Goal: Task Accomplishment & Management: Manage account settings

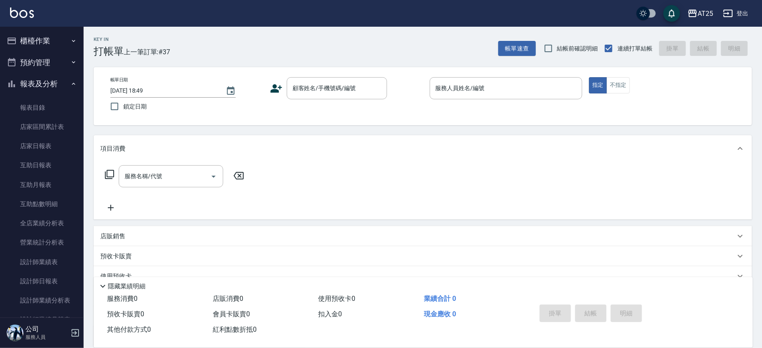
click at [329, 91] on input "顧客姓名/手機號碼/編號" at bounding box center [330, 88] width 80 height 15
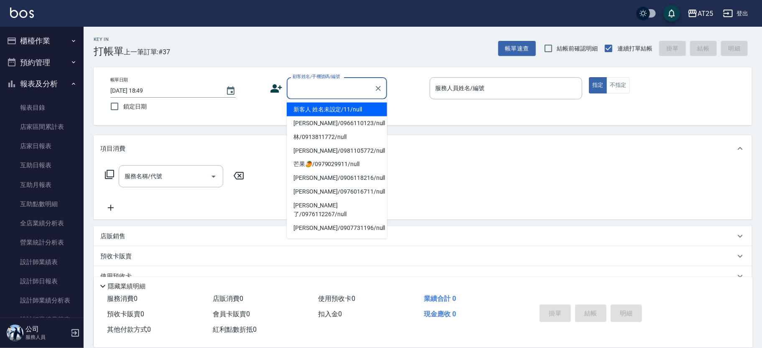
click at [338, 105] on li "新客人 姓名未設定/11/null" at bounding box center [337, 110] width 100 height 14
type input "新客人 姓名未設定/11/null"
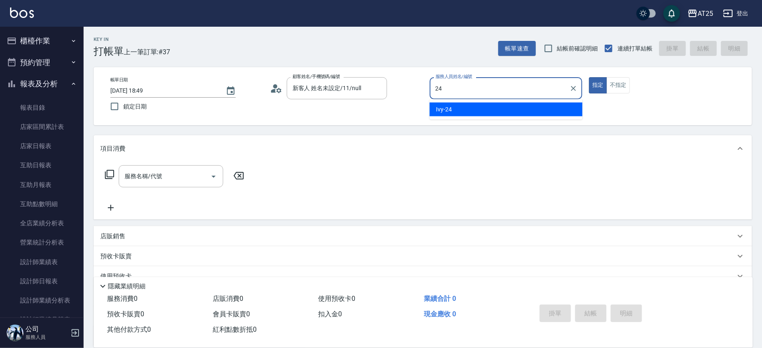
type input "Ivy-24"
type button "true"
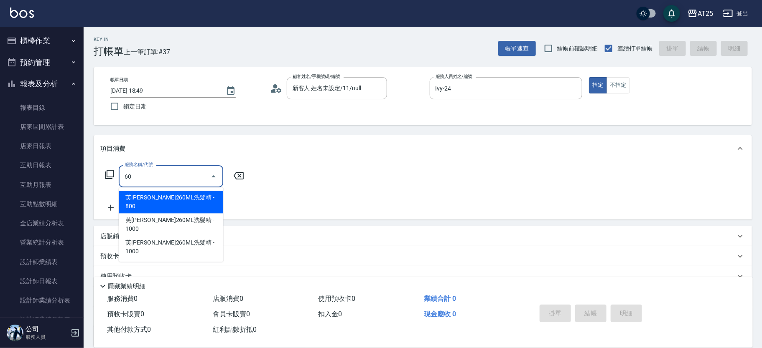
type input "601"
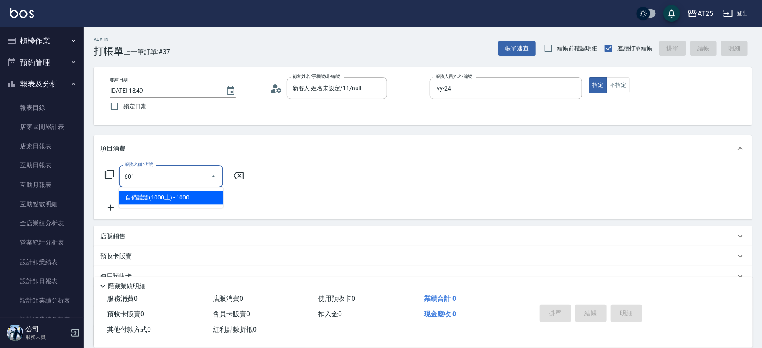
type input "100"
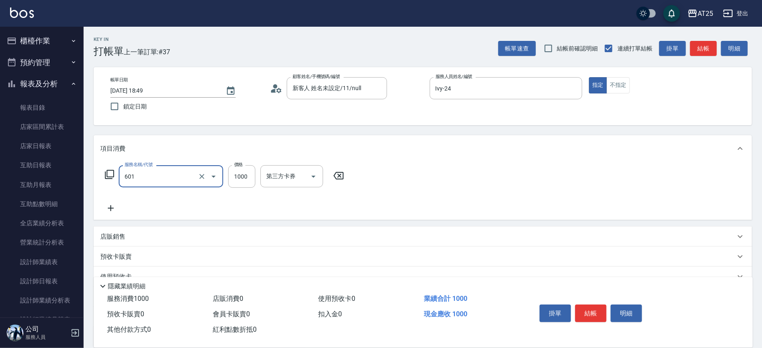
type input "自備護髮(1000上)(601)"
type input "0"
type input "20"
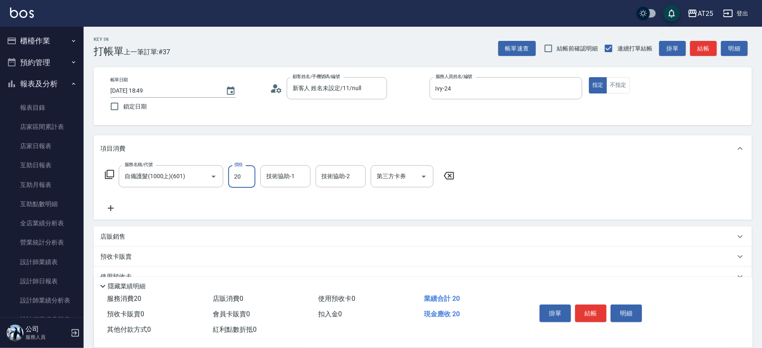
type input "20"
type input "200"
type input "2000"
type input "游惠心-68"
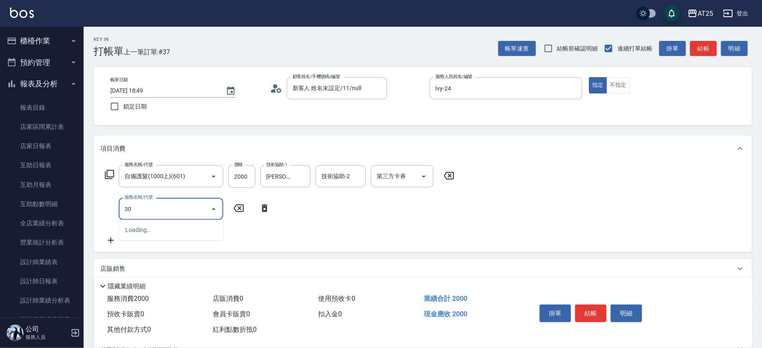
type input "301"
type input "350"
type input "燙髮(301)"
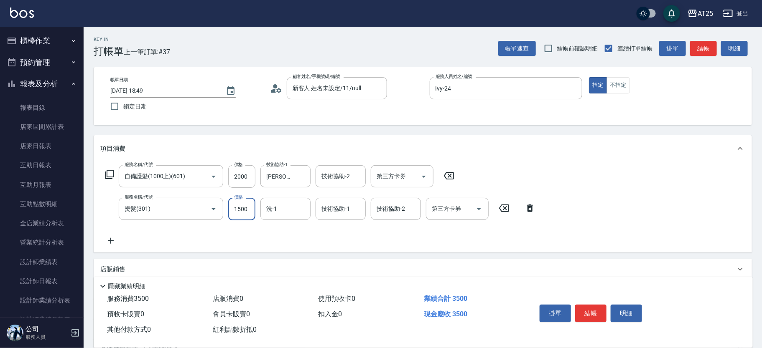
type input "200"
type input "10"
type input "210"
type input "100"
type input "300"
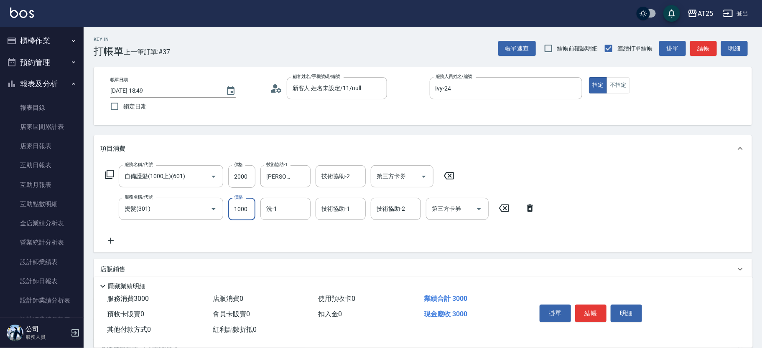
type input "1000"
type input "游惠心-68"
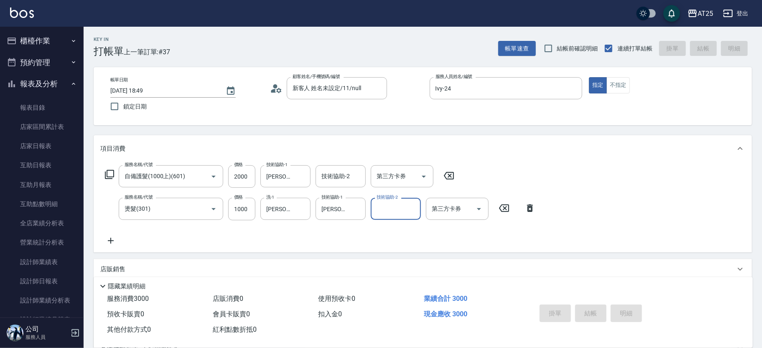
type input "2025/09/07 19:29"
type input "0"
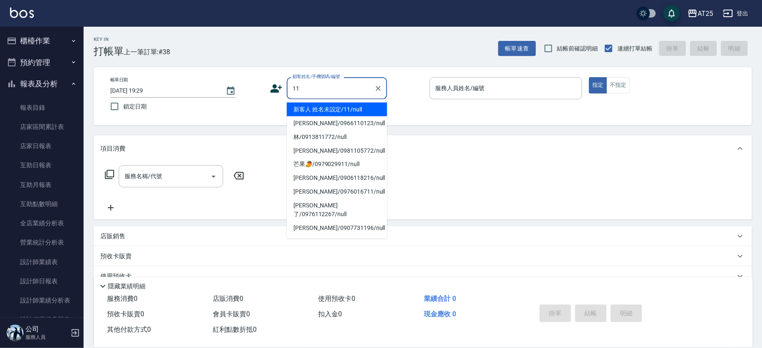
type input "新客人 姓名未設定/11/null"
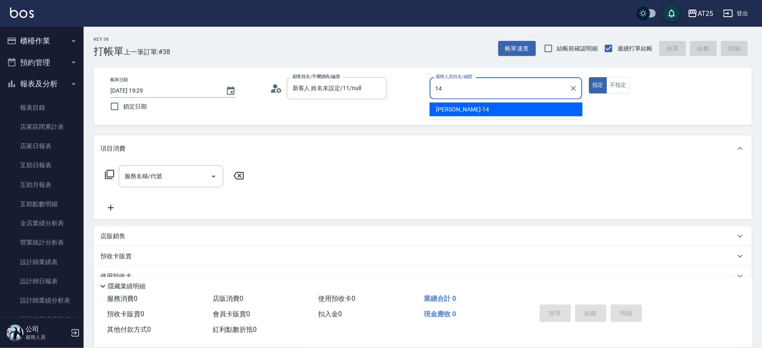
type input "Ken-14"
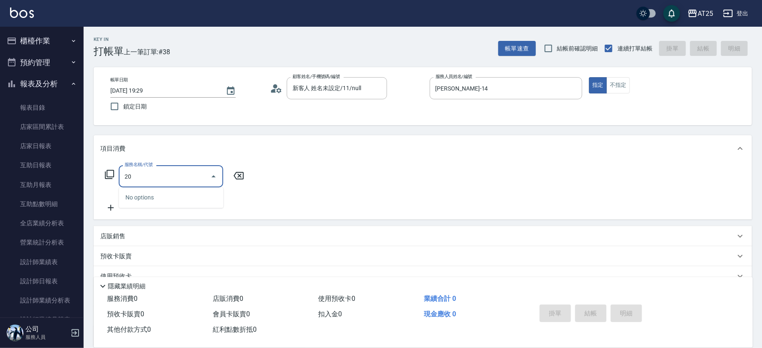
type input "201"
type input "30"
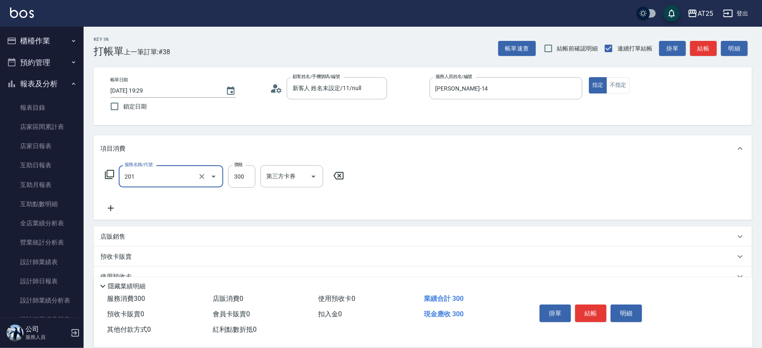
type input "洗髮(201)"
type input "0"
type input "40"
type input "400"
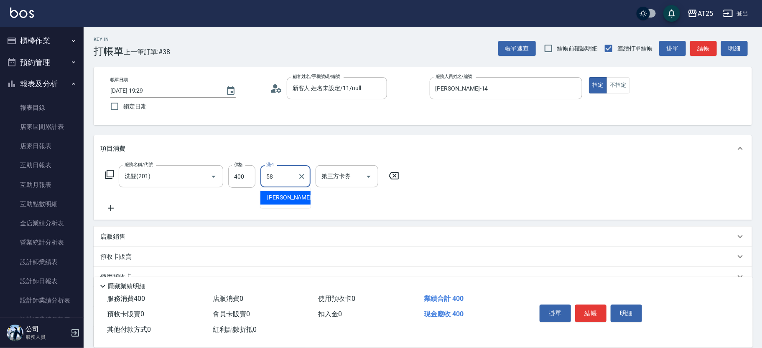
type input "小宇-58"
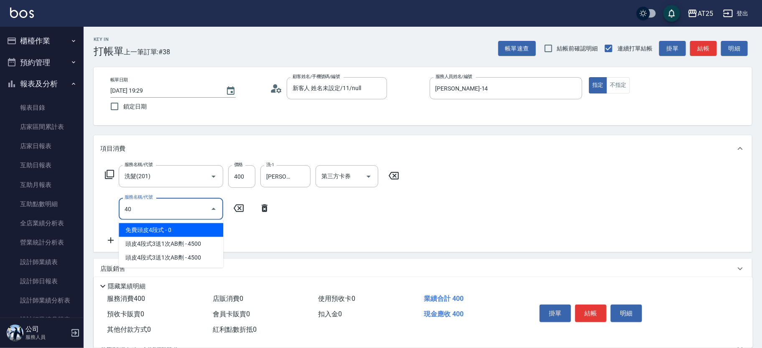
type input "401"
type input "70"
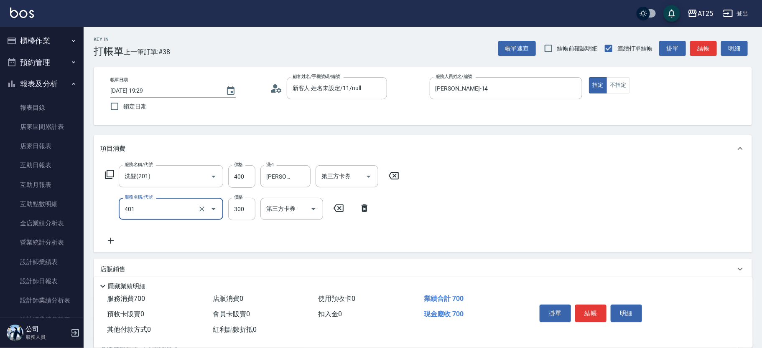
type input "剪髮(401)"
type input "40"
type input "80"
type input "400"
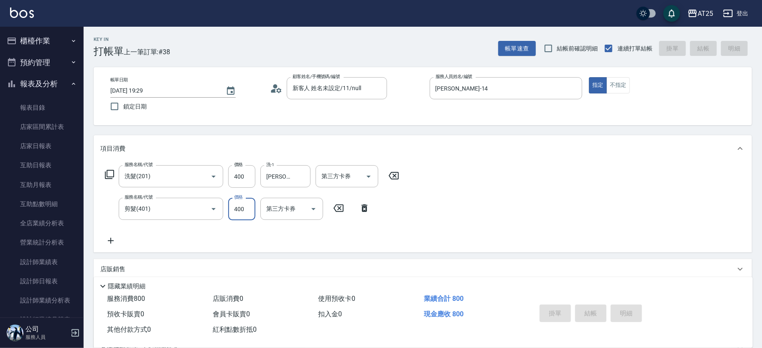
type input "0"
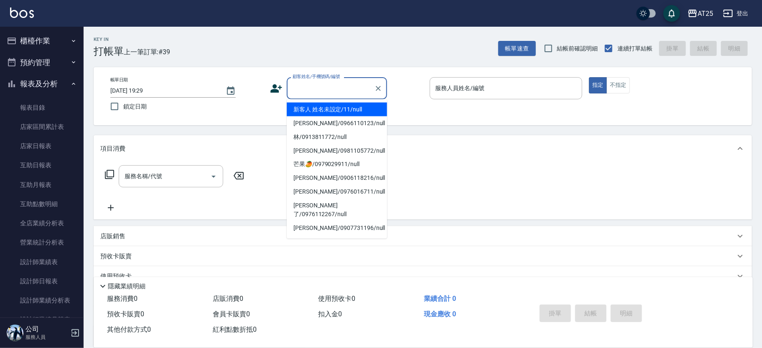
click at [319, 90] on input "顧客姓名/手機號碼/編號" at bounding box center [330, 88] width 80 height 15
click at [342, 104] on li "新客人 姓名未設定/11/null" at bounding box center [337, 110] width 100 height 14
type input "新客人 姓名未設定/11/null"
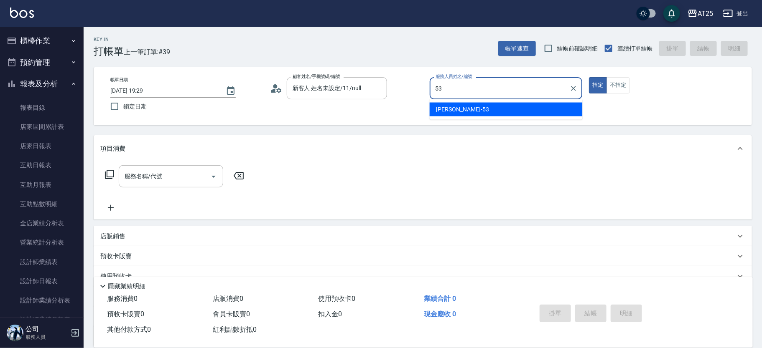
type input "Jerry-53"
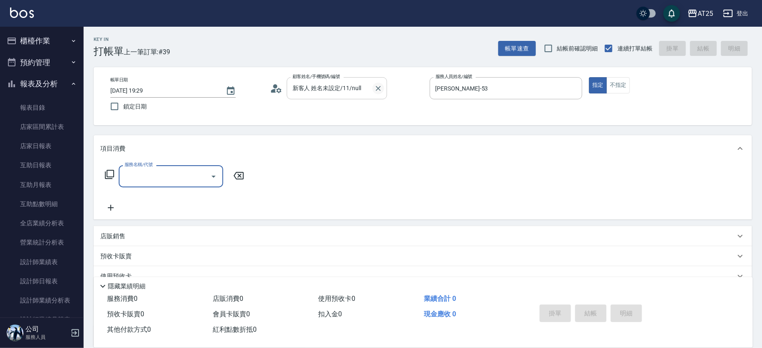
click at [374, 85] on icon "Clear" at bounding box center [378, 88] width 8 height 8
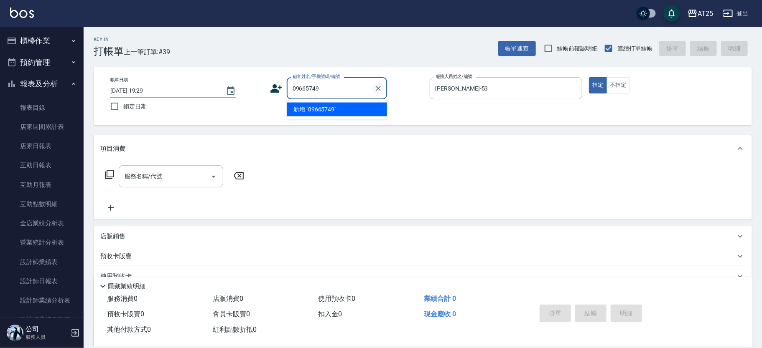
type input "096657493"
click at [376, 89] on icon "Clear" at bounding box center [378, 88] width 8 height 8
click at [318, 108] on li "新增 "0965657493"" at bounding box center [337, 110] width 100 height 14
type input "0965657493"
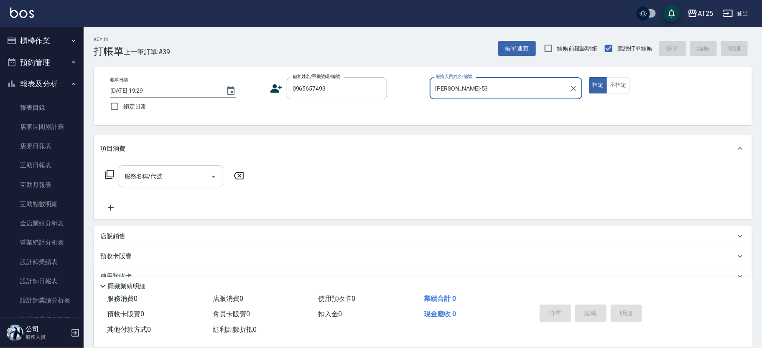
click at [185, 171] on input "服務名稱/代號" at bounding box center [164, 176] width 84 height 15
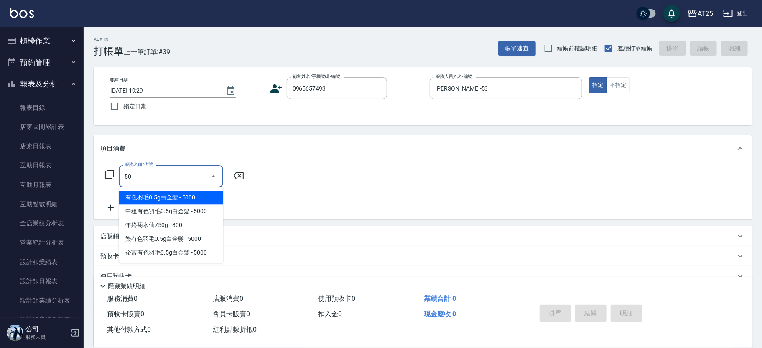
type input "501"
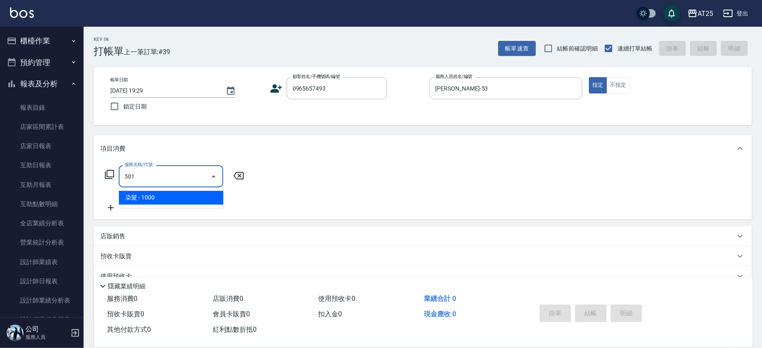
type input "100"
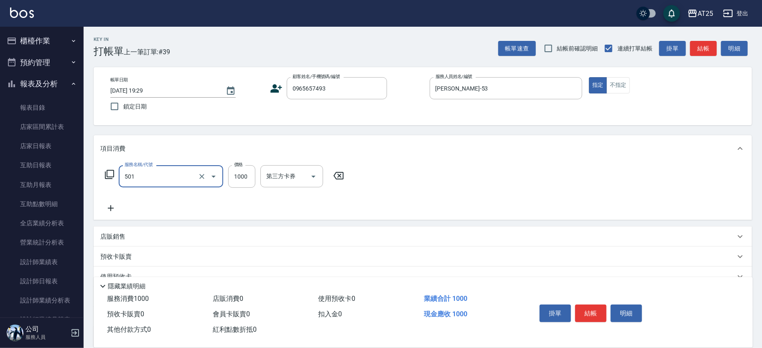
type input "染髮(501)"
type input "0"
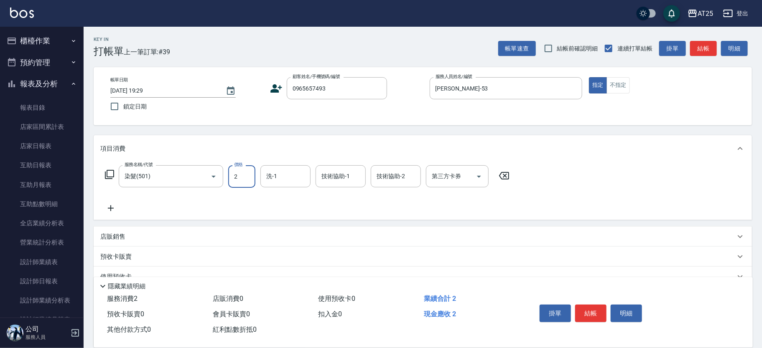
type input "27"
type input "20"
type input "279"
type input "270"
type input "2799"
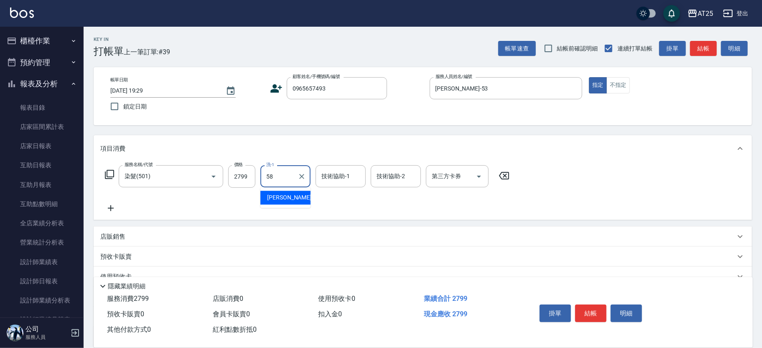
type input "小宇-58"
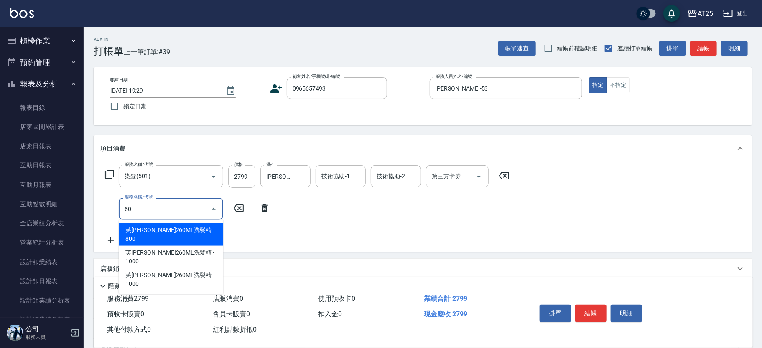
type input "601"
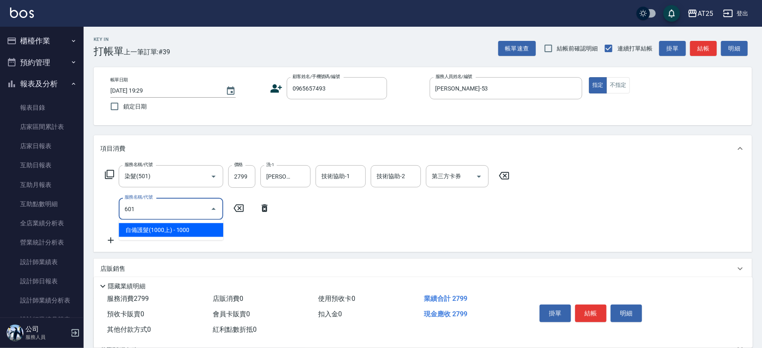
type input "370"
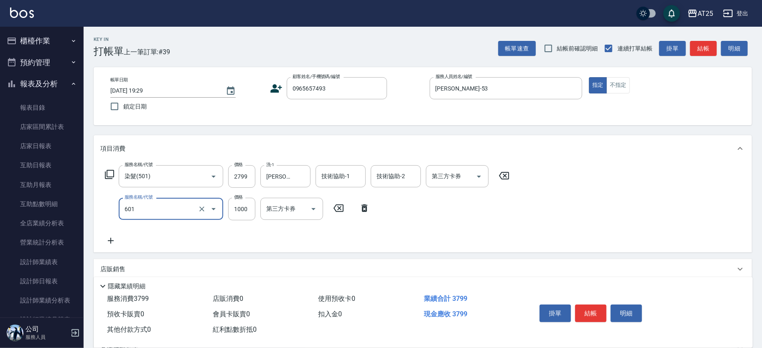
type input "自備護髮(1000上)(601)"
type input "280"
type input "24"
type input "300"
type input "2480"
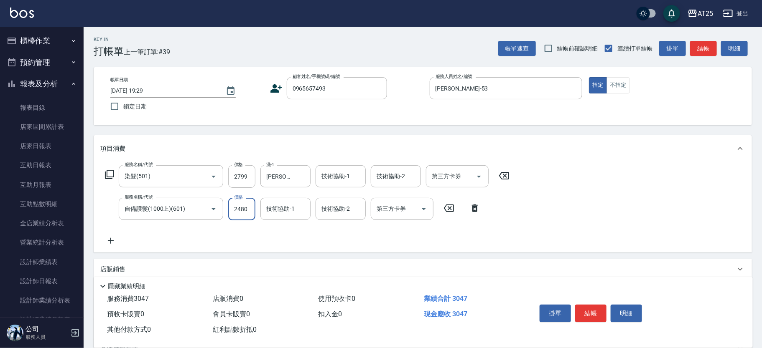
type input "520"
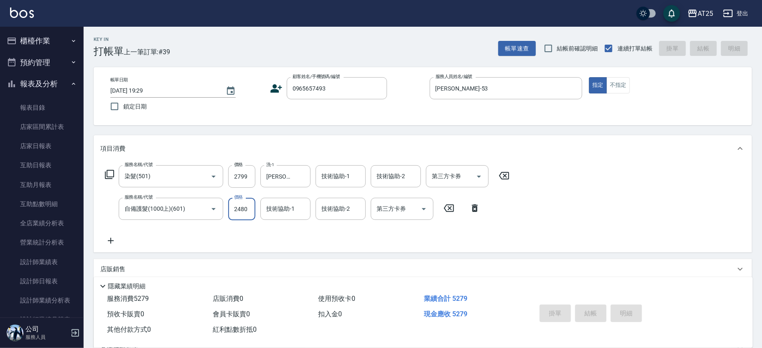
type input "2025/09/07 19:49"
type input "0"
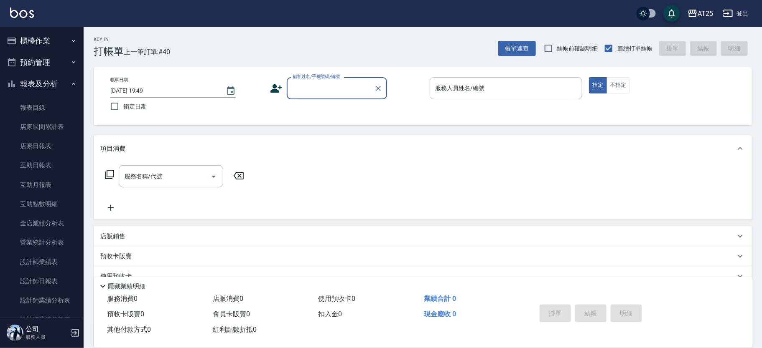
click at [319, 90] on input "顧客姓名/手機號碼/編號" at bounding box center [330, 88] width 80 height 15
click at [336, 94] on input "顧客姓名/手機號碼/編號" at bounding box center [330, 88] width 80 height 15
type input "11"
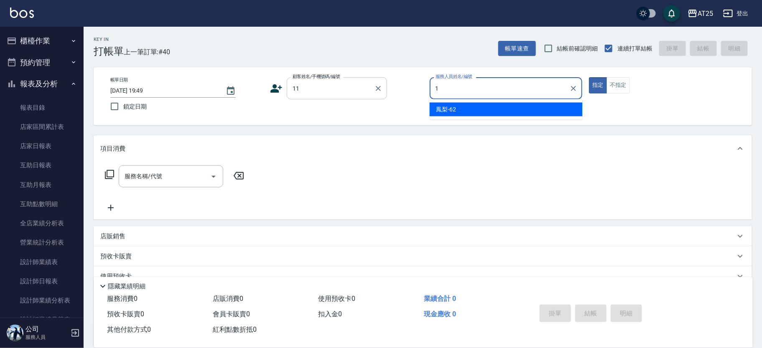
type input "14"
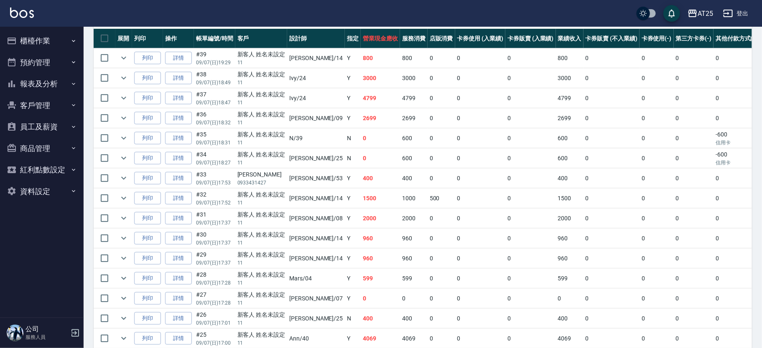
scroll to position [165, 0]
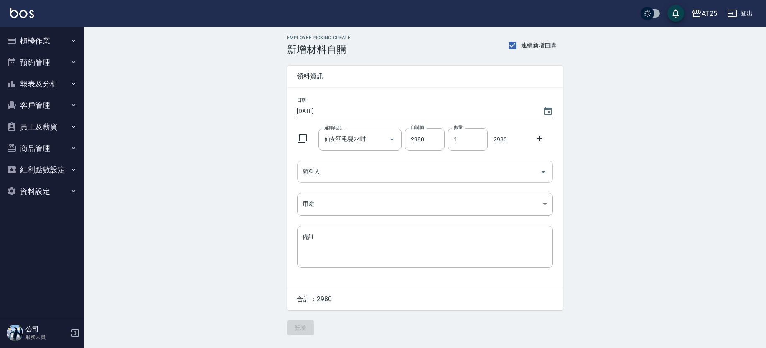
click at [386, 161] on div "領料人" at bounding box center [425, 172] width 256 height 22
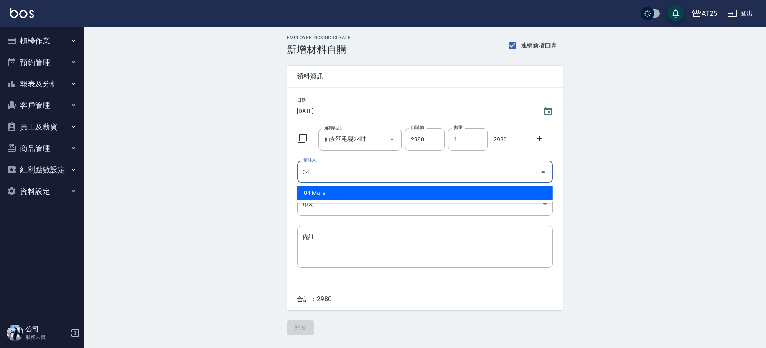
type input "04 Mars"
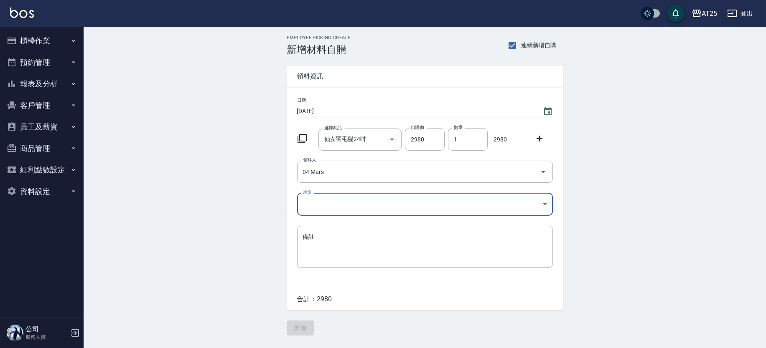
click at [320, 207] on body "AT25 登出 櫃檯作業 打帳單 帳單列表 掛單列表 現金收支登錄 高階收支登錄 材料自購登錄 每日結帳 排班表 現場電腦打卡 預約管理 預約管理 單日預約紀…" at bounding box center [383, 174] width 766 height 348
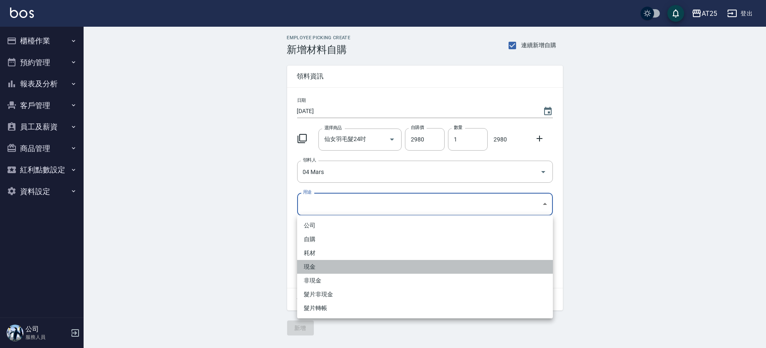
click at [324, 264] on li "現金" at bounding box center [425, 267] width 256 height 14
type input "現金"
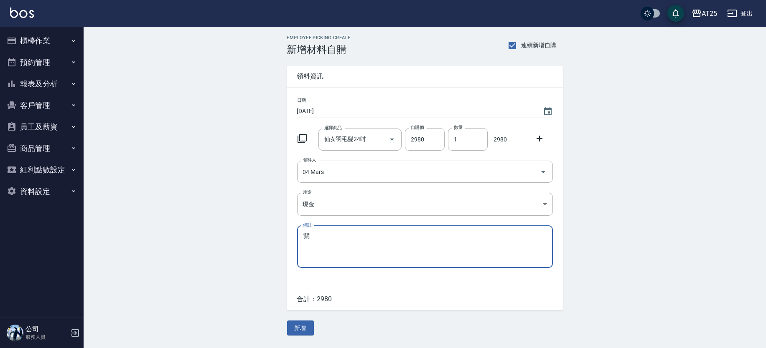
type textarea "ˋ"
type textarea "自購"
click at [298, 332] on button "新增" at bounding box center [300, 328] width 27 height 15
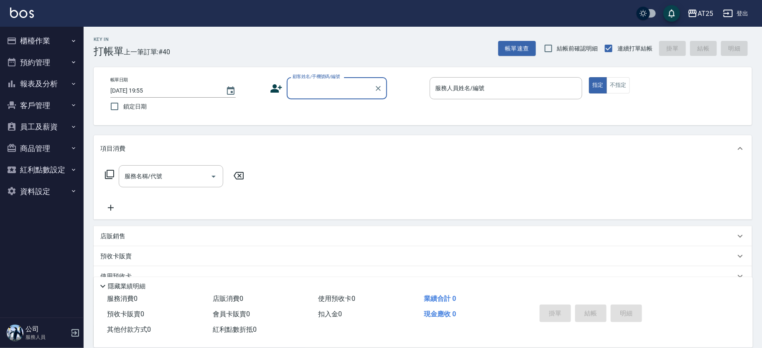
click at [304, 82] on input "顧客姓名/手機號碼/編號" at bounding box center [330, 88] width 80 height 15
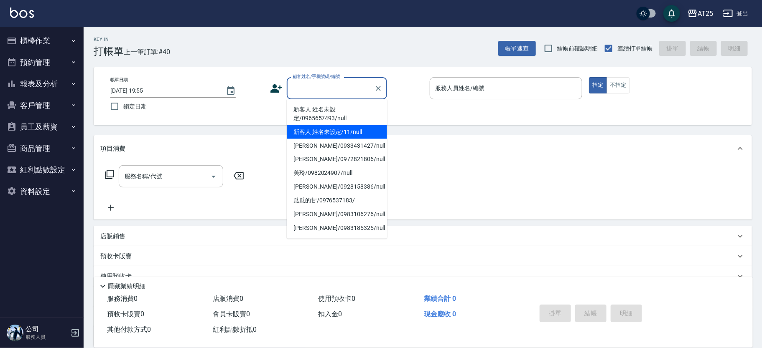
click at [361, 131] on li "新客人 姓名未設定/11/null" at bounding box center [337, 132] width 100 height 14
type input "新客人 姓名未設定/11/null"
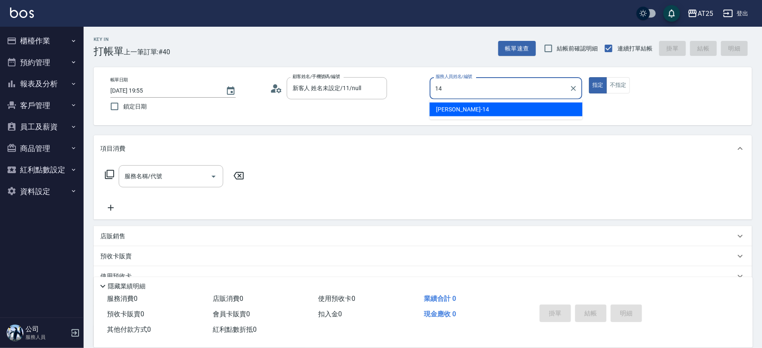
type input "[PERSON_NAME]-14"
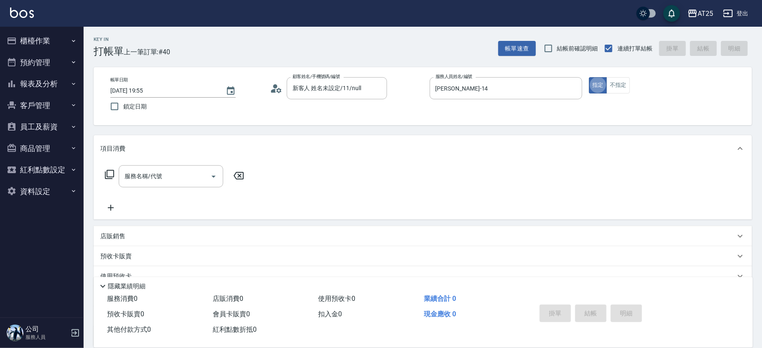
type button "true"
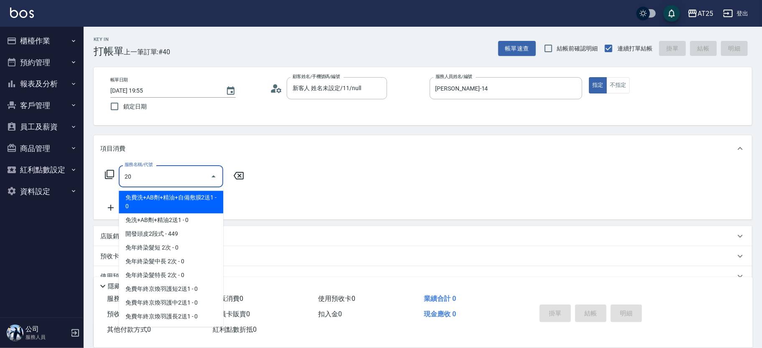
type input "201"
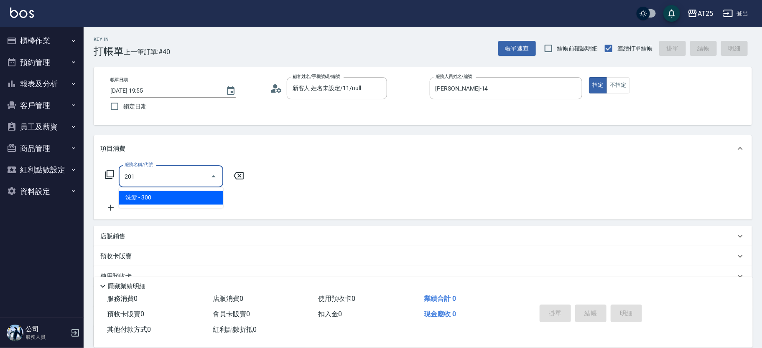
type input "30"
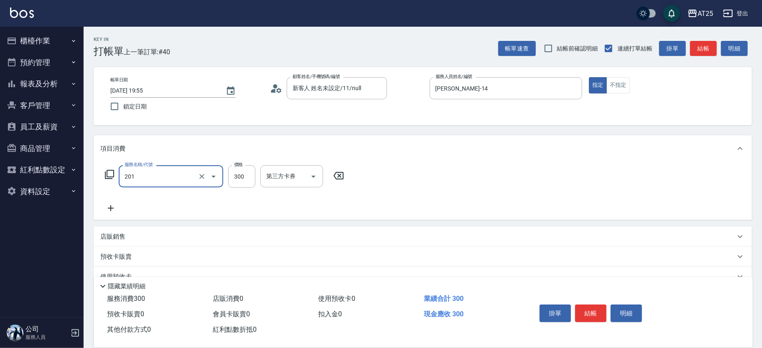
type input "洗髮(201)"
type input "0"
type input "50"
type input "500"
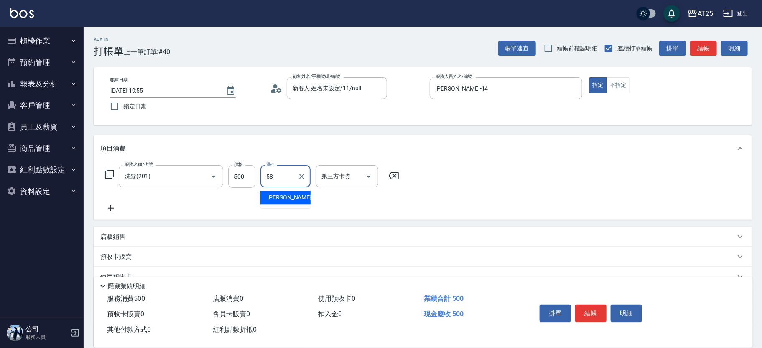
type input "小宇-58"
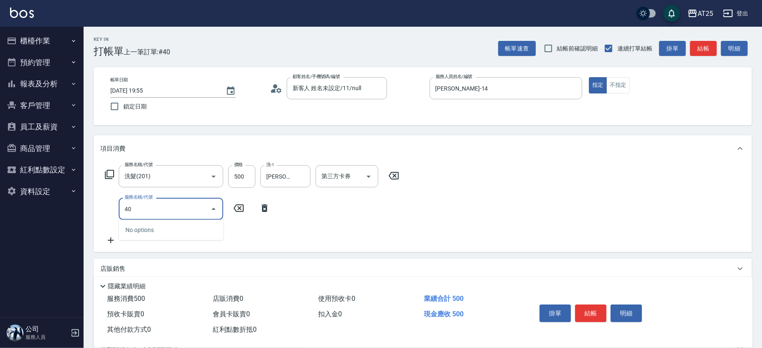
type input "401"
type input "80"
type input "剪髮(401)"
type input "50"
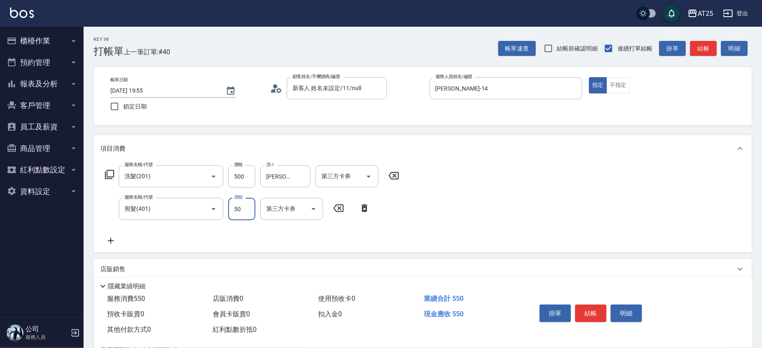
type input "100"
type input "500"
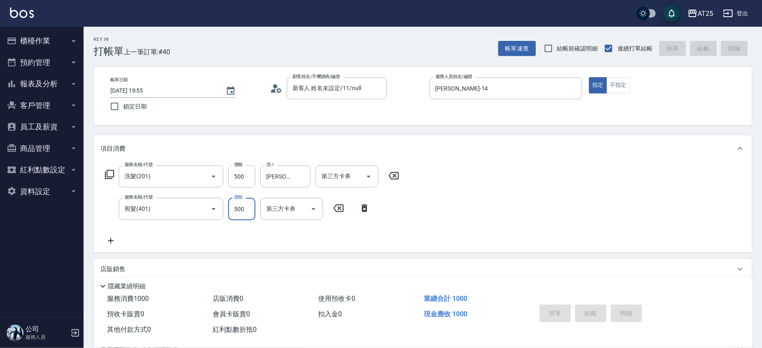
type input "2025/09/07 19:56"
type input "0"
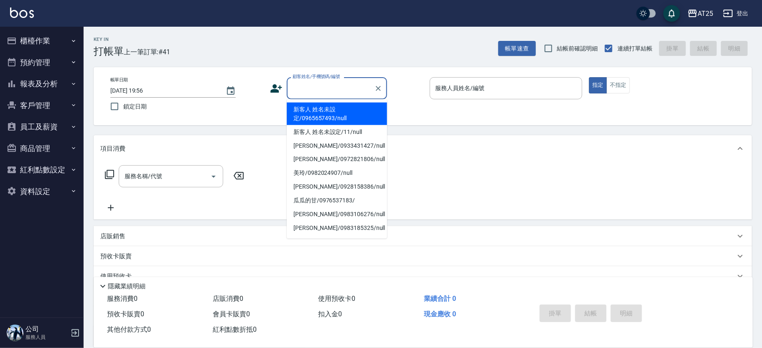
click at [331, 91] on input "顧客姓名/手機號碼/編號" at bounding box center [330, 88] width 80 height 15
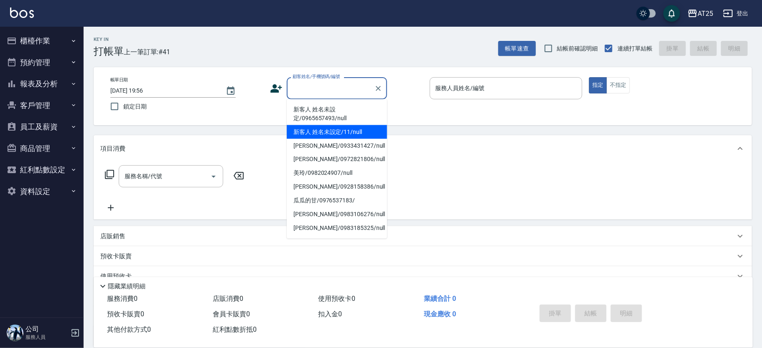
click at [350, 125] on li "新客人 姓名未設定/11/null" at bounding box center [337, 132] width 100 height 14
type input "新客人 姓名未設定/11/null"
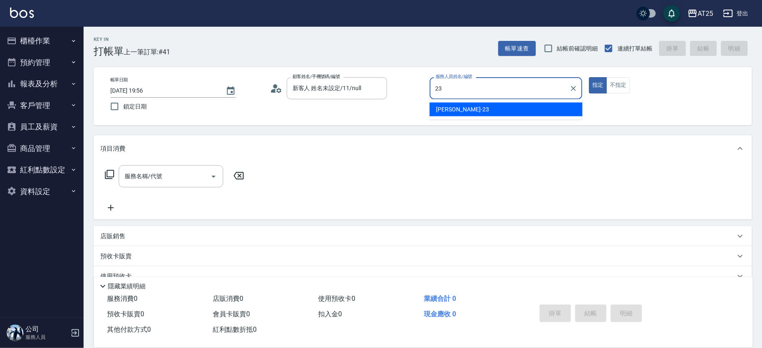
type input "Emma-23"
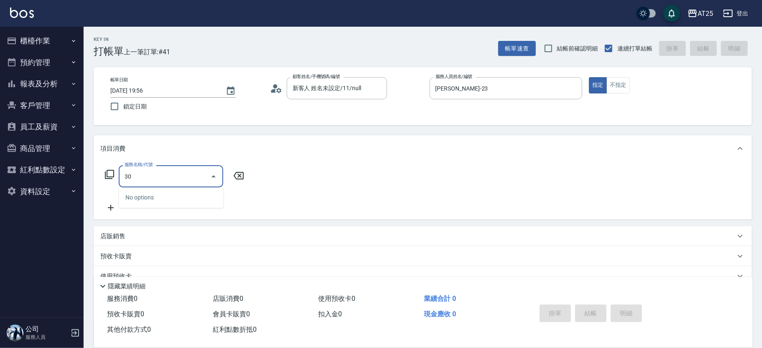
type input "301"
type input "150"
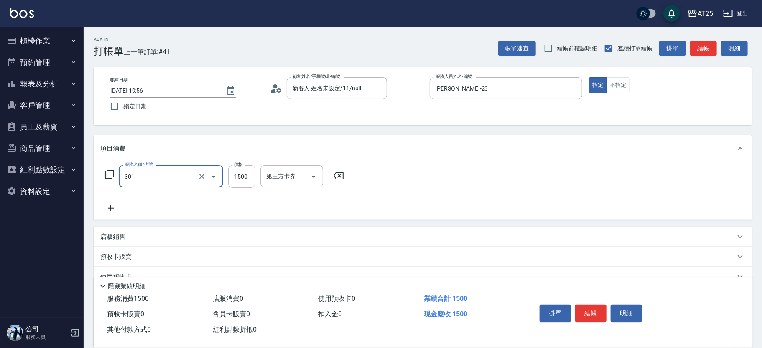
type input "燙髮(301)"
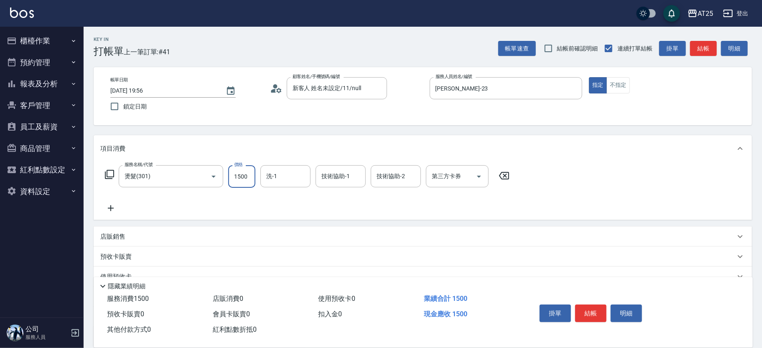
type input "0"
type input "12"
type input "10"
type input "129"
type input "120"
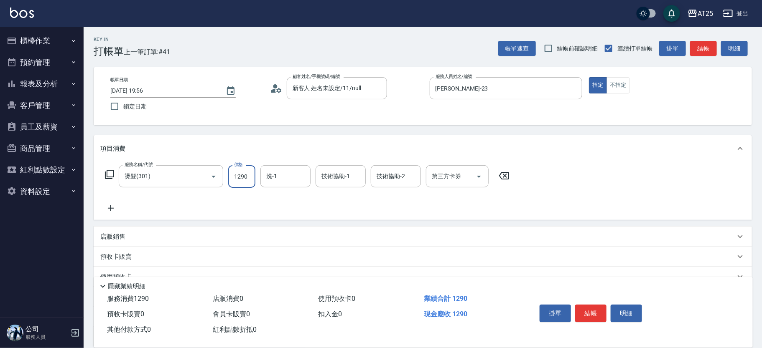
type input "1290"
type input "游惠文-61"
type input "1"
type input "游惠文-61"
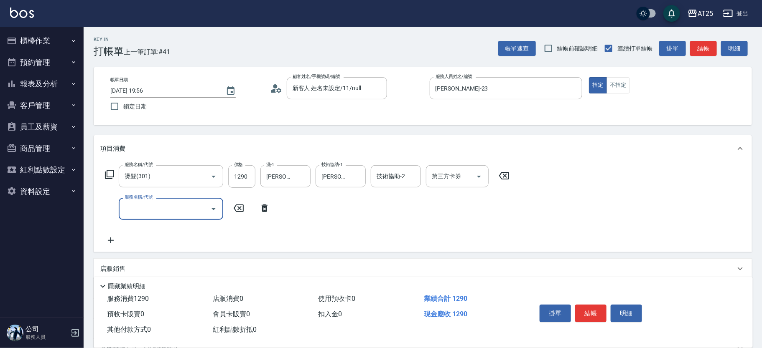
type input "0"
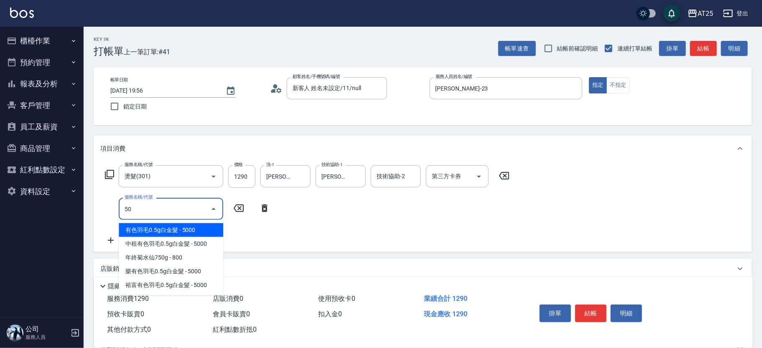
type input "501"
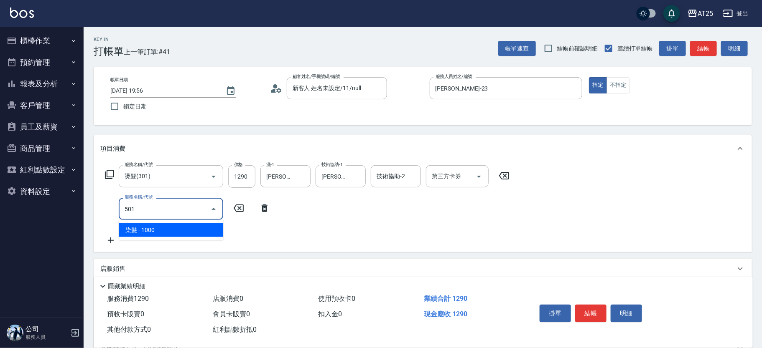
type input "220"
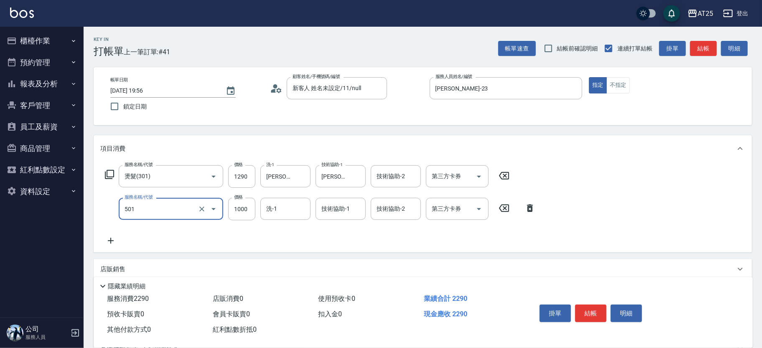
type input "染髮(501)"
type input "120"
type input "12"
type input "140"
type input "1290"
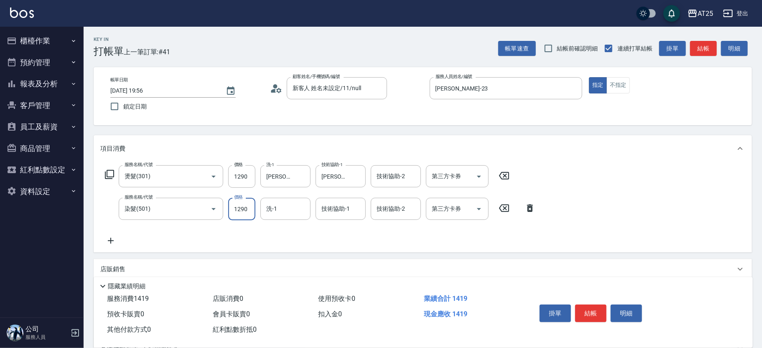
type input "250"
type input "1290"
type input "游惠文-61"
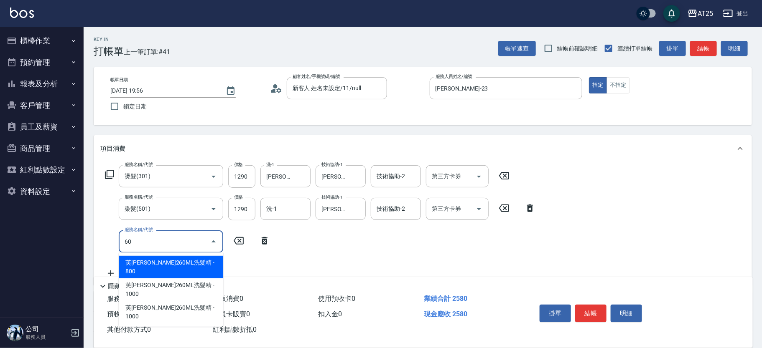
type input "601"
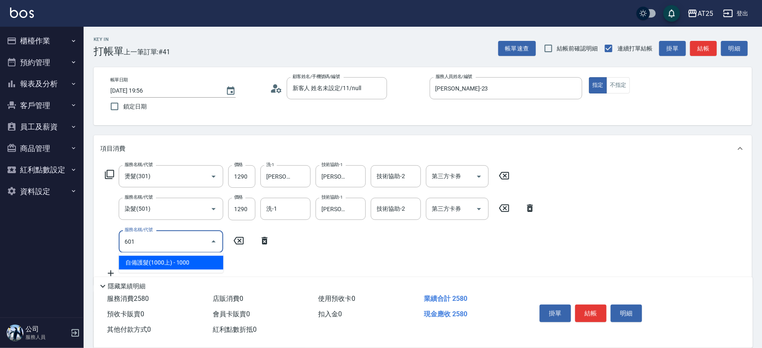
type input "350"
type input "自備護髮(1000上)(601)"
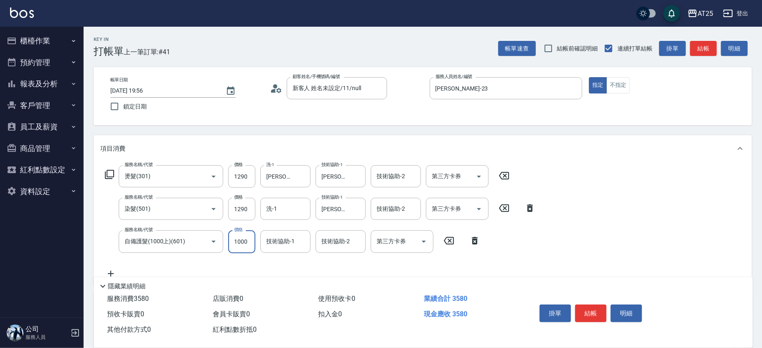
type input "250"
type input "0"
type input "游惠文-61"
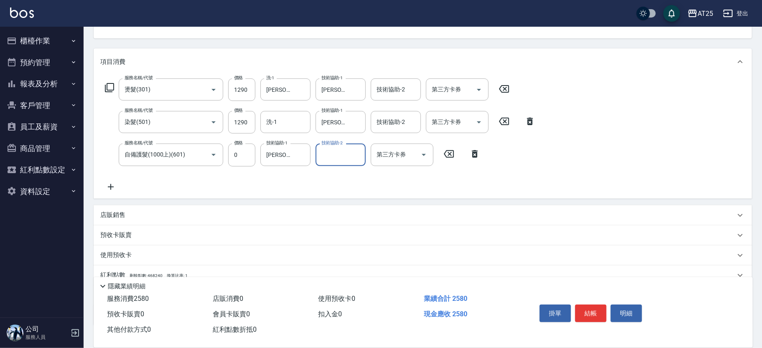
scroll to position [114, 0]
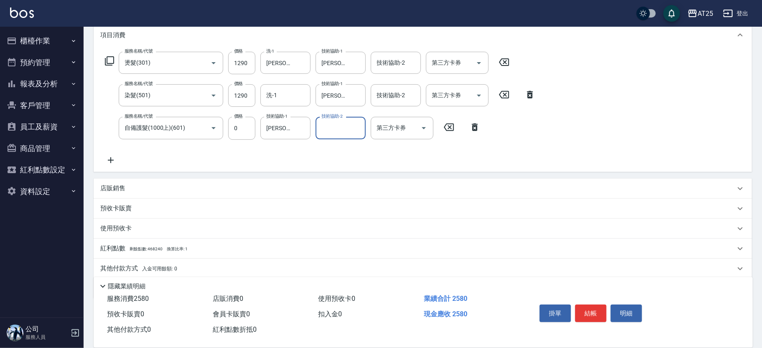
click at [213, 183] on div "店販銷售" at bounding box center [423, 189] width 658 height 20
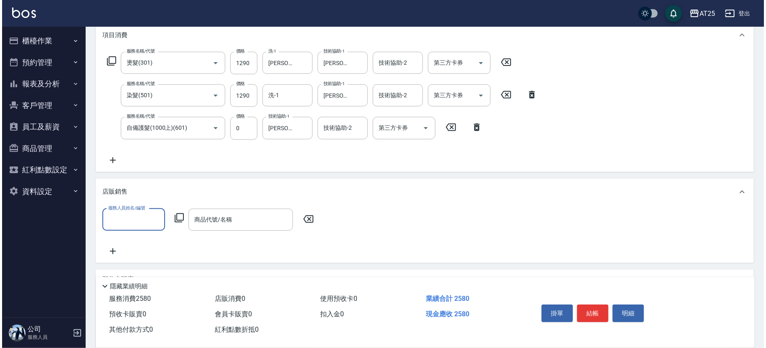
scroll to position [0, 0]
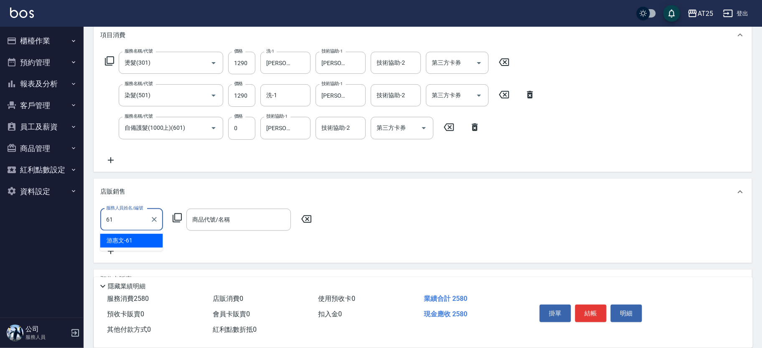
type input "游惠文-61"
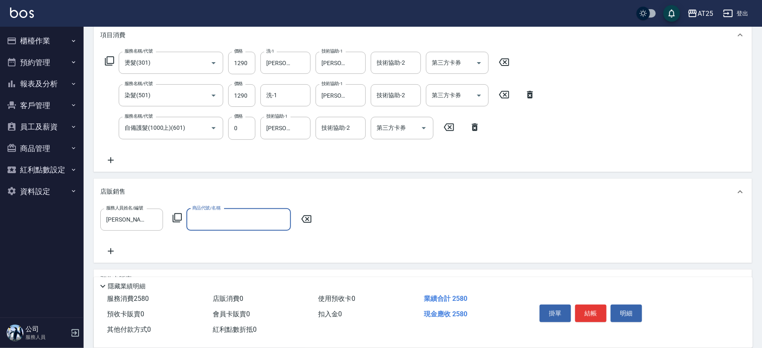
click at [173, 214] on icon at bounding box center [177, 218] width 10 height 10
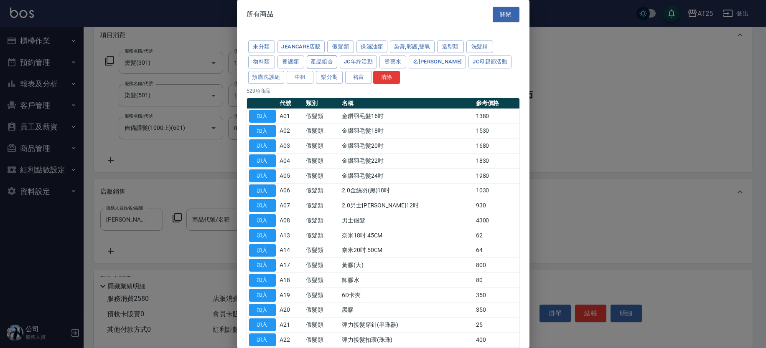
click at [317, 62] on button "產品組合" at bounding box center [322, 62] width 31 height 13
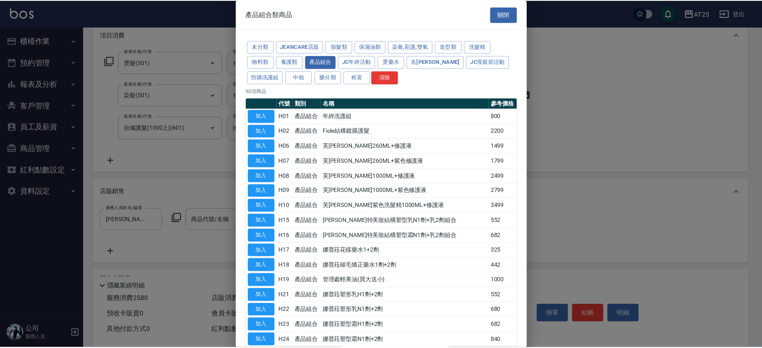
scroll to position [253, 0]
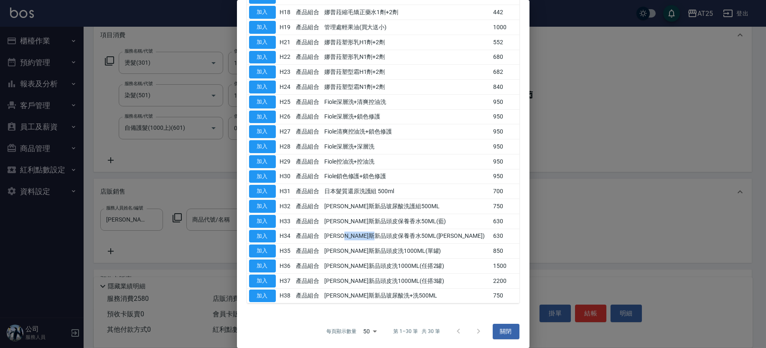
drag, startPoint x: 367, startPoint y: 242, endPoint x: 429, endPoint y: 246, distance: 62.0
click at [418, 244] on tbody "加入 H01 產品組合 年終洗護組 800 加入 H02 產品組合 Fiole結構鍍膜護髮 2200 加入 H06 產品組合 芙米勒260ML+修護液 149…" at bounding box center [383, 79] width 272 height 448
drag, startPoint x: 429, startPoint y: 246, endPoint x: 357, endPoint y: 257, distance: 72.7
click at [429, 246] on td "喬娜斯新品頭皮洗1000ML(單罐)" at bounding box center [406, 251] width 169 height 15
click at [384, 259] on td "喬娜斯新品頭皮洗1000ML(任搭2罐)" at bounding box center [406, 266] width 169 height 15
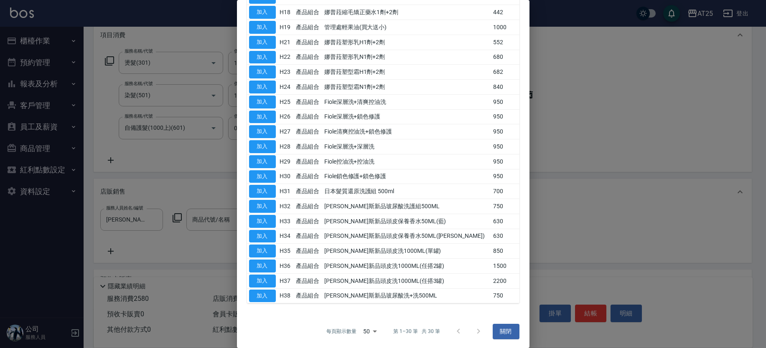
drag, startPoint x: 392, startPoint y: 235, endPoint x: 389, endPoint y: 229, distance: 7.0
click at [393, 234] on td "喬娜斯新品頭皮保養香水50ML(橘)" at bounding box center [406, 236] width 169 height 15
drag, startPoint x: 337, startPoint y: 217, endPoint x: 399, endPoint y: 219, distance: 62.7
click at [358, 218] on td "喬娜斯新品頭皮保養香水50ML(藍)" at bounding box center [406, 221] width 169 height 15
click at [399, 219] on td "喬娜斯新品頭皮保養香水50ML(藍)" at bounding box center [406, 221] width 169 height 15
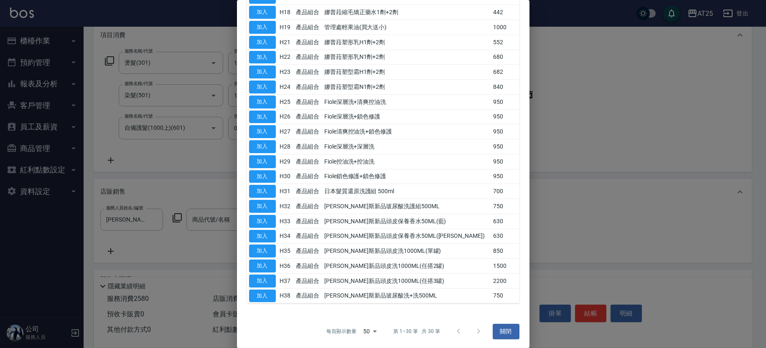
click at [390, 219] on td "喬娜斯新品頭皮保養香水50ML(藍)" at bounding box center [406, 221] width 169 height 15
drag, startPoint x: 327, startPoint y: 201, endPoint x: 437, endPoint y: 204, distance: 109.9
click at [437, 204] on tr "加入 H32 產品組合 喬娜斯新品玻尿酸洗護組500ML 750" at bounding box center [383, 206] width 272 height 15
click at [268, 203] on button "加入" at bounding box center [262, 206] width 27 height 13
type input "喬娜斯新品玻尿酸洗護組500ML"
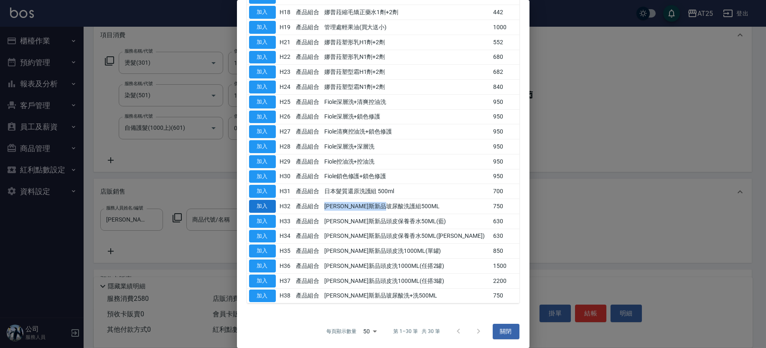
type input "330"
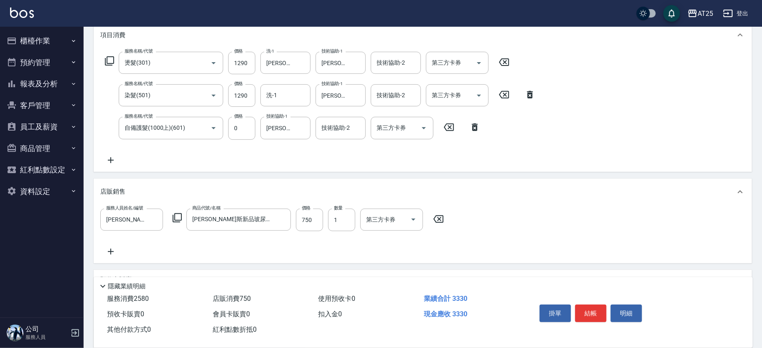
scroll to position [0, 0]
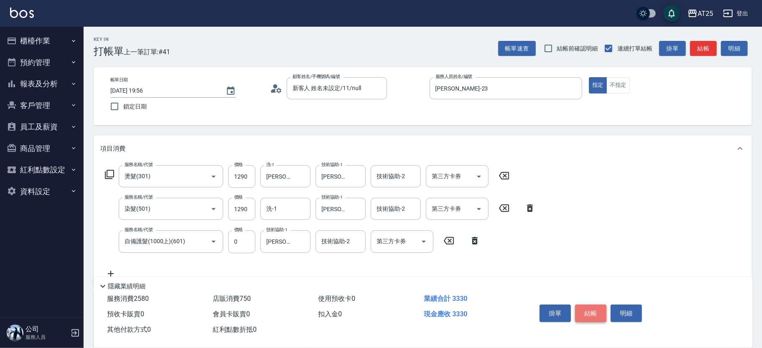
click at [592, 310] on button "結帳" at bounding box center [590, 314] width 31 height 18
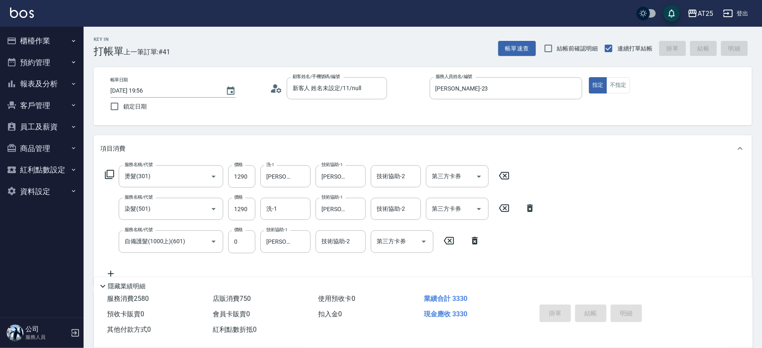
type input "2025/09/07 20:21"
type input "0"
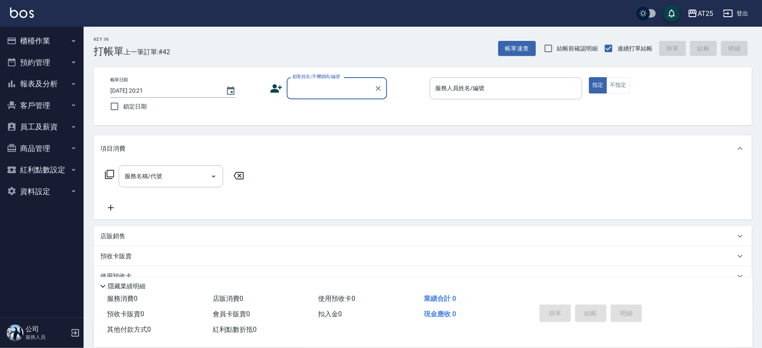
click at [43, 52] on button "預約管理" at bounding box center [41, 63] width 77 height 22
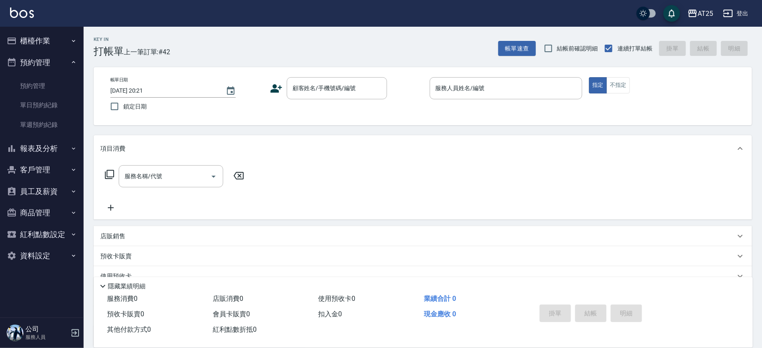
click at [69, 61] on button "預約管理" at bounding box center [41, 63] width 77 height 22
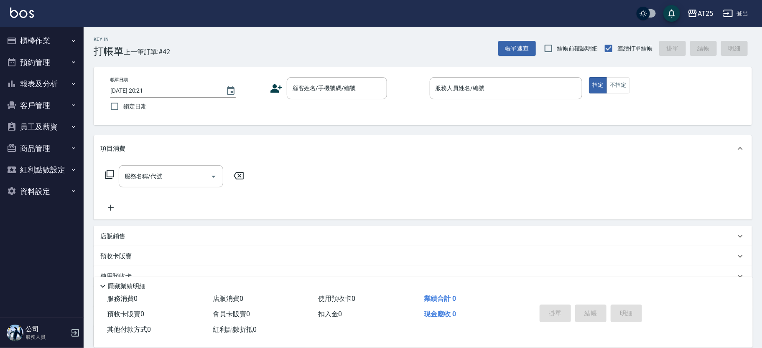
click at [70, 40] on icon "button" at bounding box center [73, 41] width 7 height 7
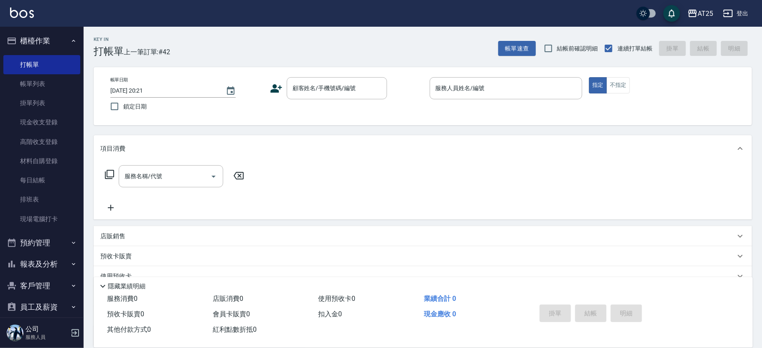
drag, startPoint x: 55, startPoint y: 185, endPoint x: 38, endPoint y: 30, distance: 155.9
click at [38, 30] on button "櫃檯作業" at bounding box center [41, 41] width 77 height 22
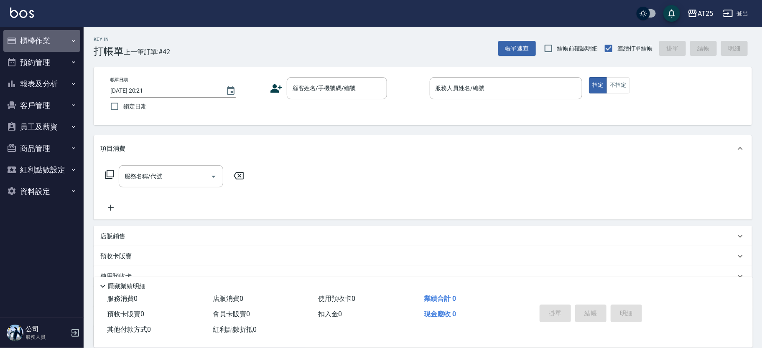
click at [37, 38] on button "櫃檯作業" at bounding box center [41, 41] width 77 height 22
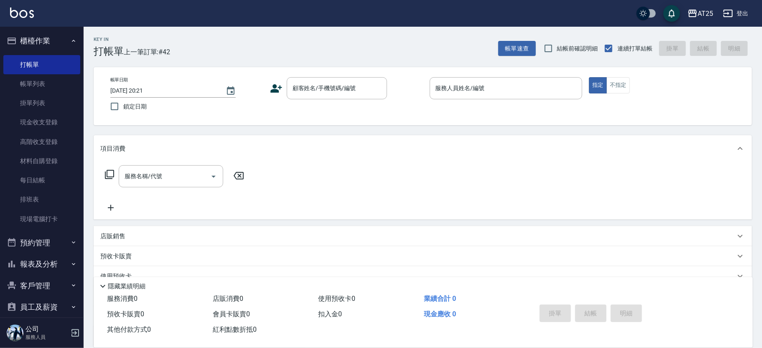
click at [43, 44] on button "櫃檯作業" at bounding box center [41, 41] width 77 height 22
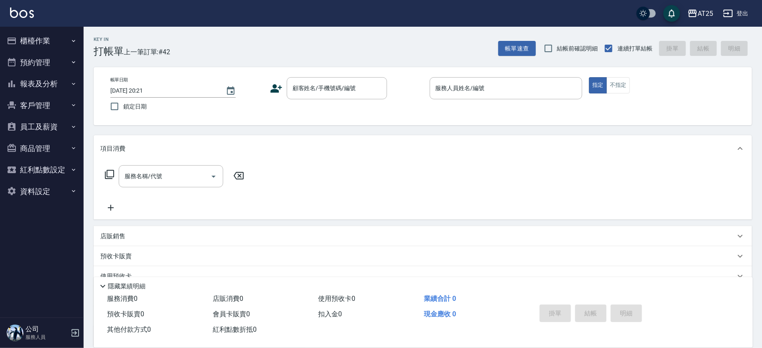
click at [59, 89] on button "報表及分析" at bounding box center [41, 84] width 77 height 22
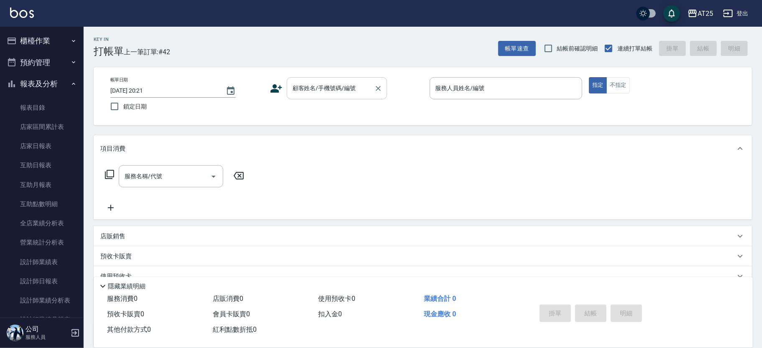
click at [313, 82] on div "顧客姓名/手機號碼/編號 顧客姓名/手機號碼/編號" at bounding box center [337, 88] width 100 height 22
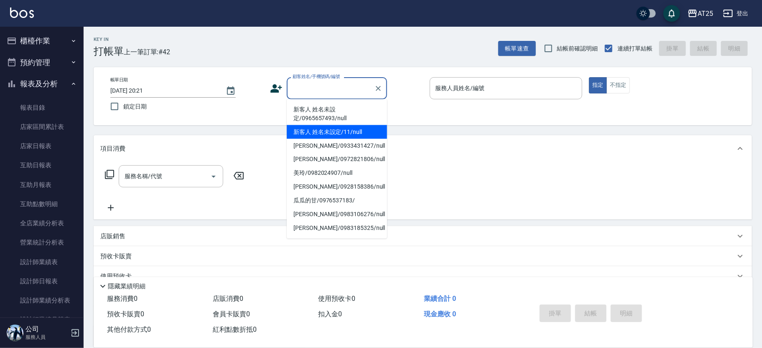
click at [351, 126] on li "新客人 姓名未設定/11/null" at bounding box center [337, 132] width 100 height 14
type input "新客人 姓名未設定/11/null"
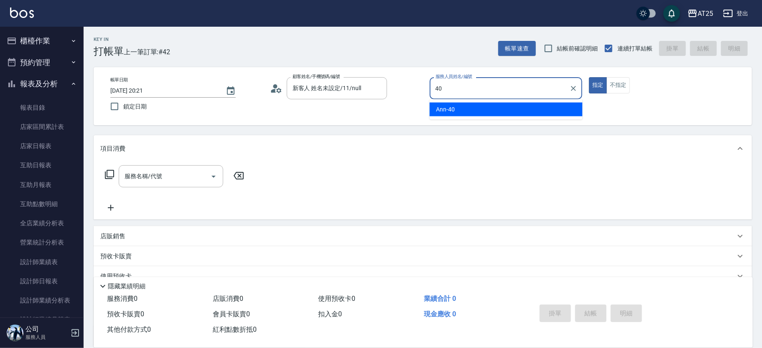
type input "Ann-40"
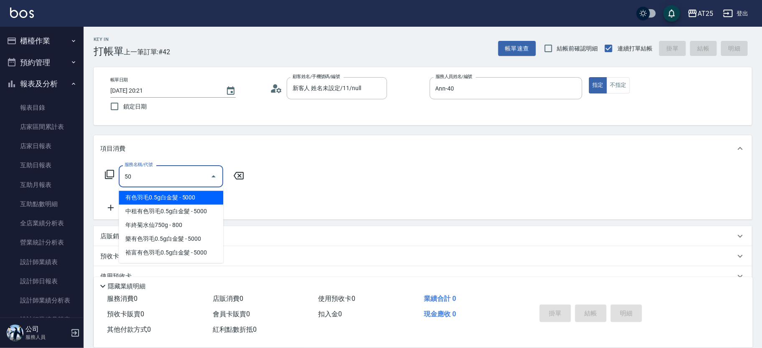
type input "501"
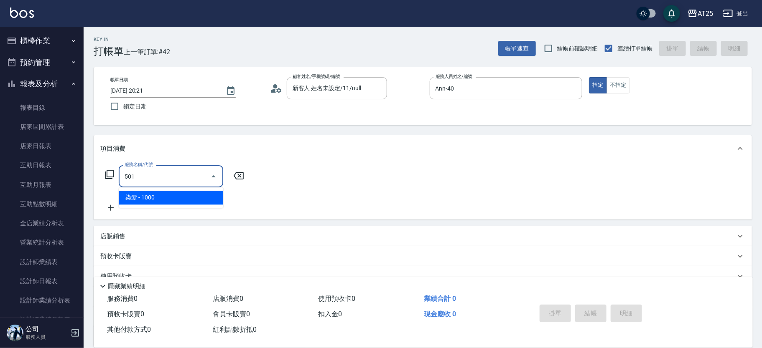
type input "100"
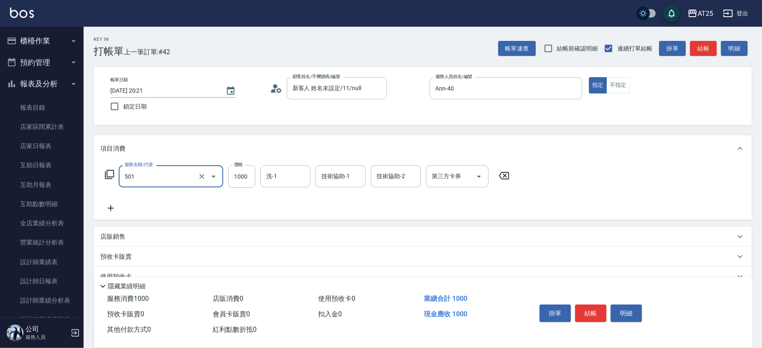
type input "染髮(501)"
type input "0"
type input "20"
type input "200"
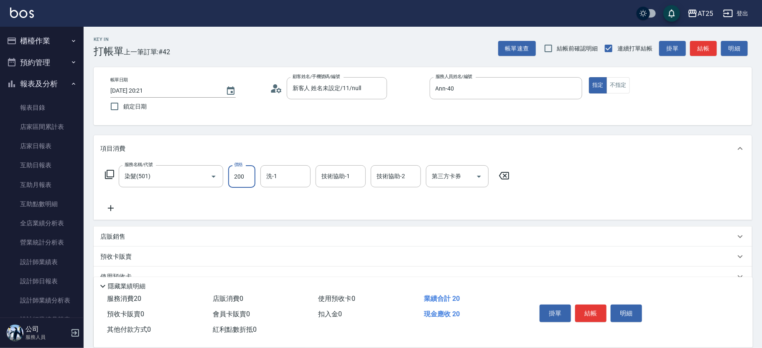
type input "200"
type input "2000"
type input "Jessica-80"
type input "惠均-70"
type input "Jessica-80"
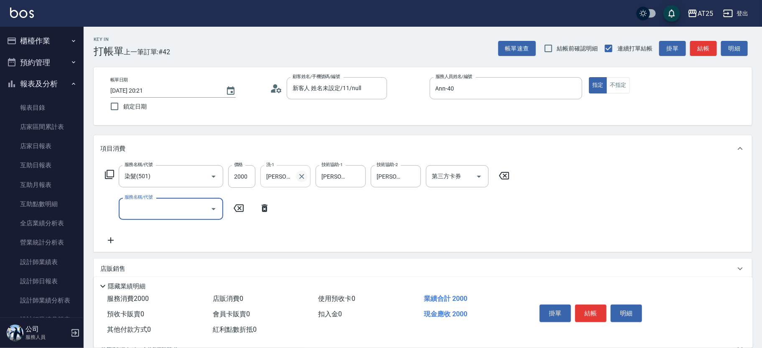
click at [306, 173] on button "Clear" at bounding box center [302, 177] width 12 height 12
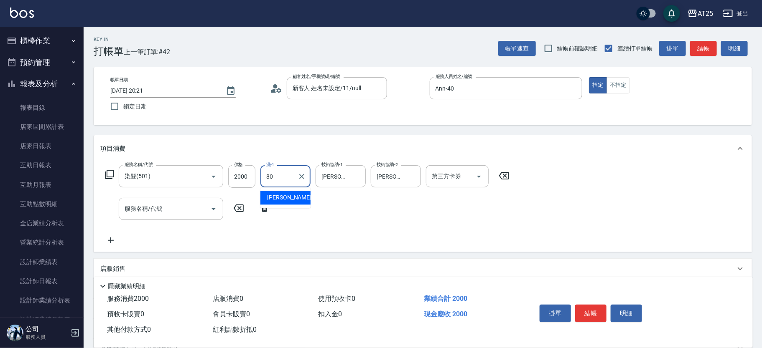
type input "Jessica-80"
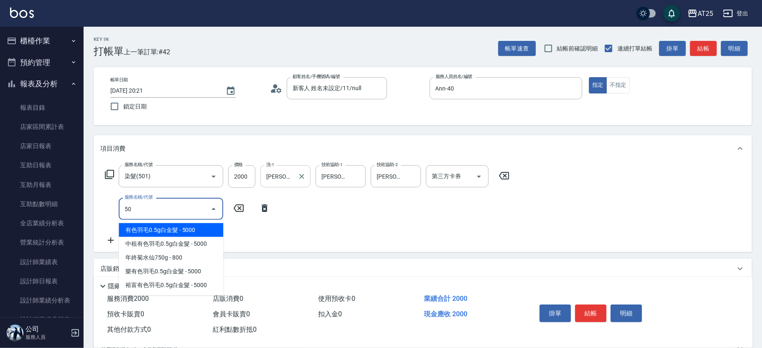
type input "502"
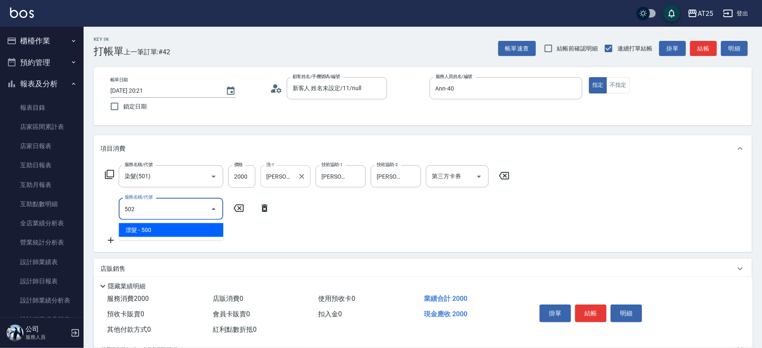
type input "250"
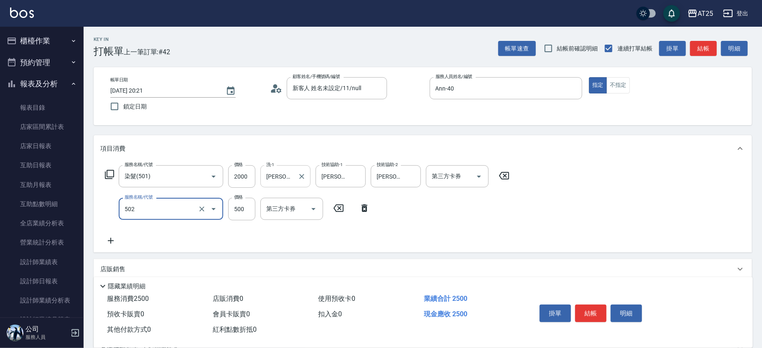
type input "漂髮(502)"
type input "200"
type input "880"
type input "200"
type input "0"
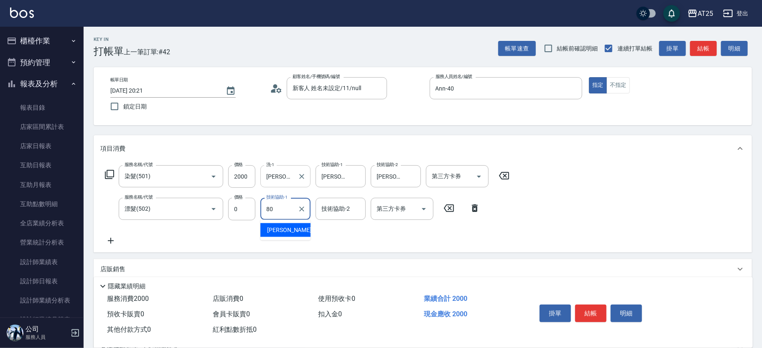
type input "Jessica-80"
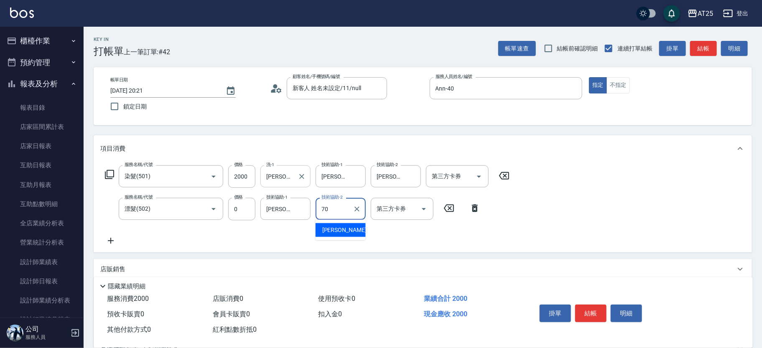
type input "惠均-70"
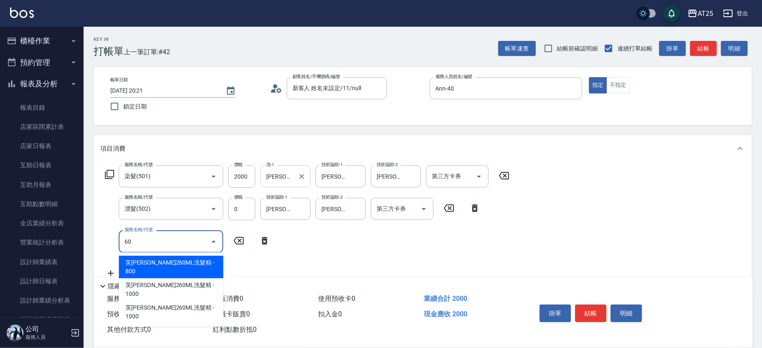
type input "601"
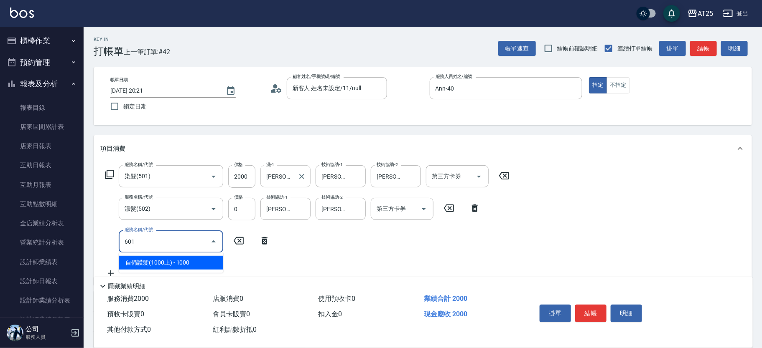
type input "300"
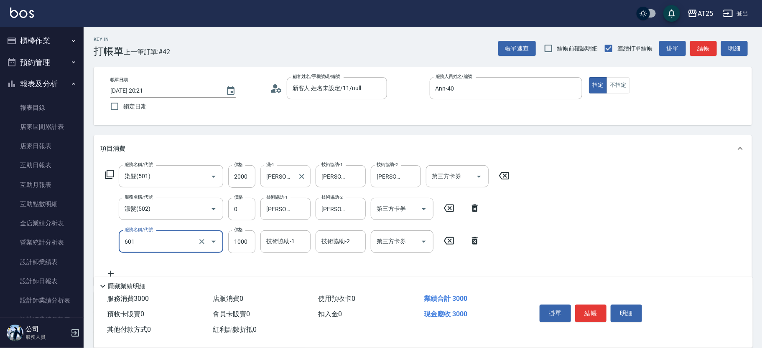
type input "自備護髮(1000上)(601)"
type input "2"
type input "200"
type input "21"
type input "220"
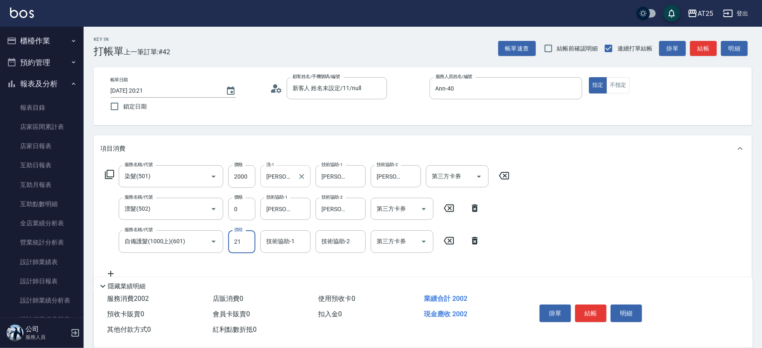
type input "218"
type input "410"
type input "2180"
type input "Jessica-80"
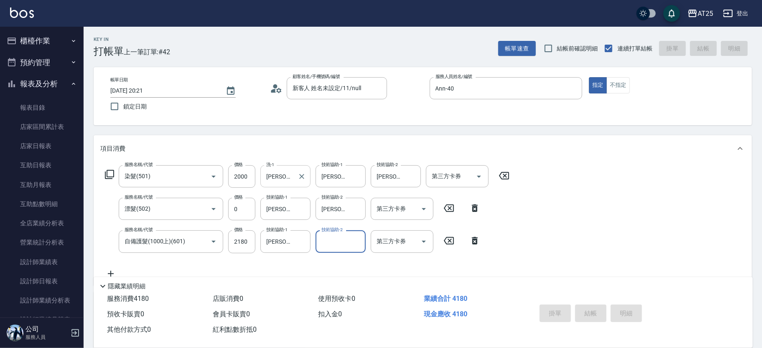
type input "2025/09/07 20:26"
type input "0"
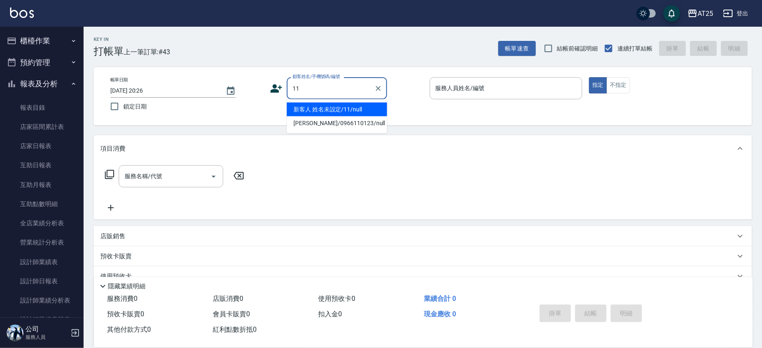
type input "新客人 姓名未設定/11/null"
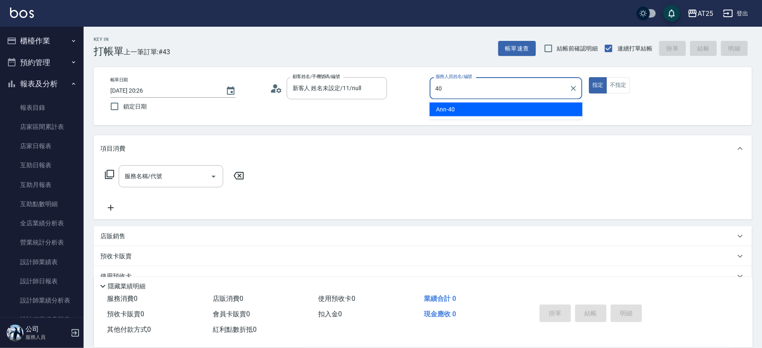
type input "Ann-40"
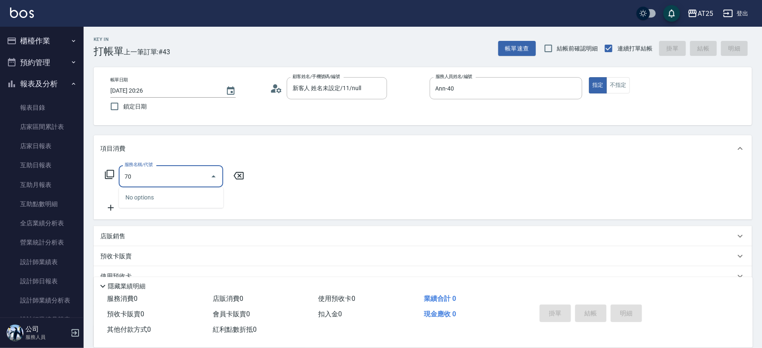
type input "705"
type input "500"
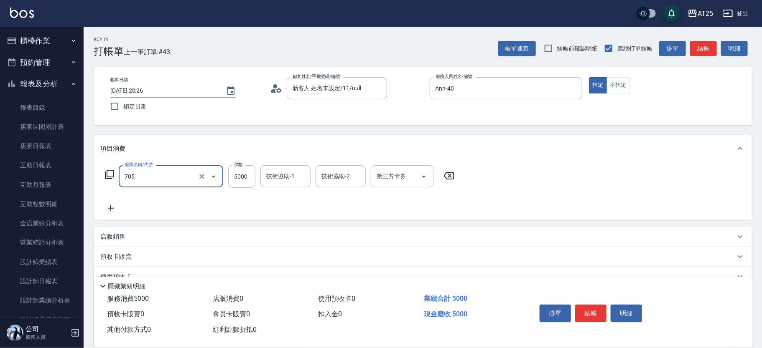
type input "新羽毛鉑金接髮調整(705)"
click at [452, 178] on icon at bounding box center [448, 176] width 21 height 10
type input "0"
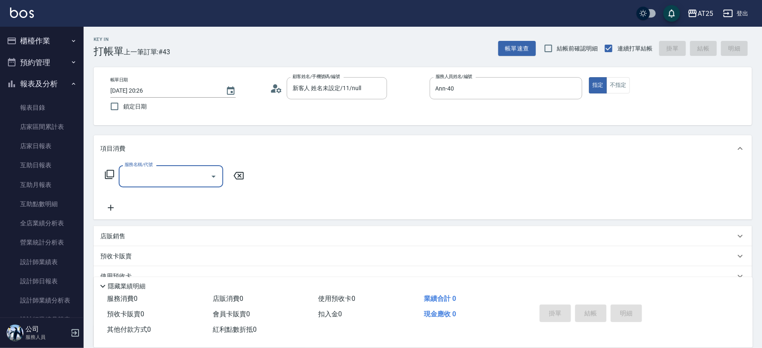
click at [112, 171] on icon at bounding box center [109, 175] width 10 height 10
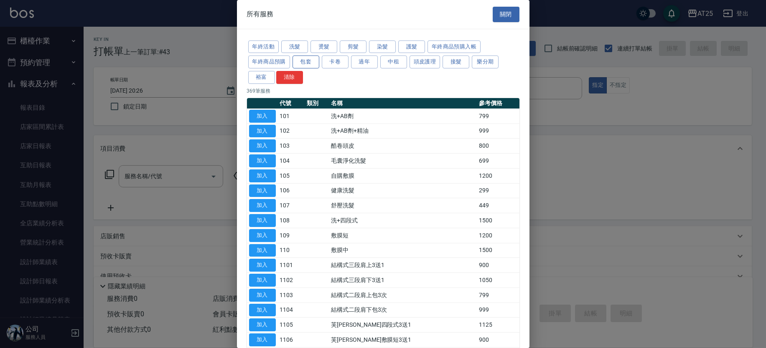
click at [314, 64] on button "包套" at bounding box center [305, 62] width 27 height 13
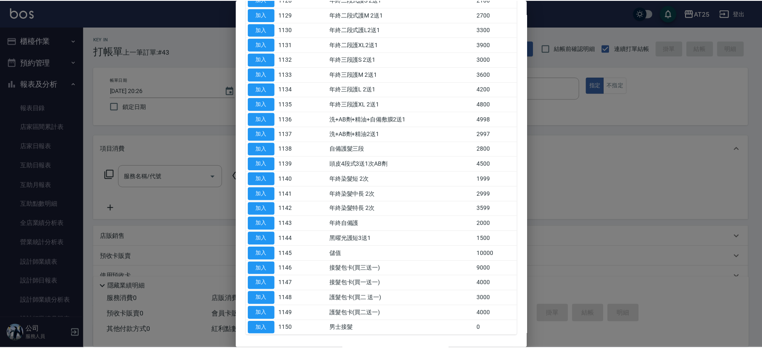
scroll to position [533, 0]
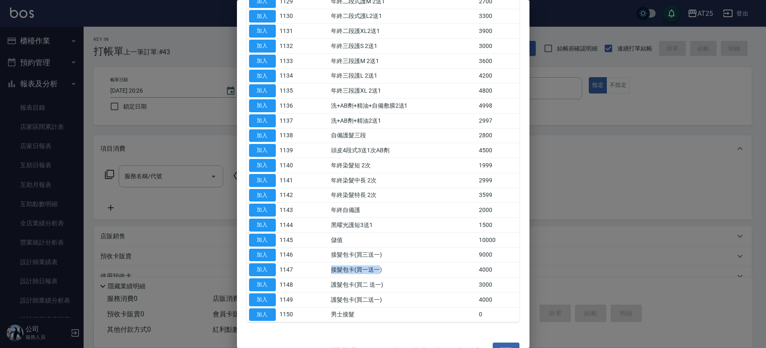
drag, startPoint x: 334, startPoint y: 269, endPoint x: 385, endPoint y: 269, distance: 51.0
click at [385, 269] on td "接髮包卡(買一送一)" at bounding box center [403, 270] width 148 height 15
drag, startPoint x: 336, startPoint y: 250, endPoint x: 400, endPoint y: 254, distance: 64.5
click at [400, 254] on td "接髮包卡(買三送一)" at bounding box center [403, 255] width 148 height 15
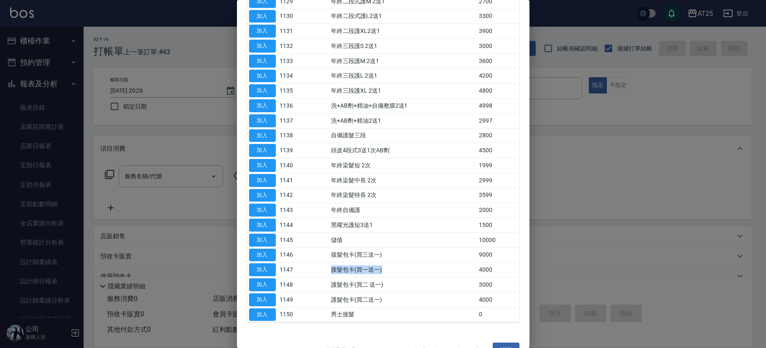
drag, startPoint x: 325, startPoint y: 268, endPoint x: 405, endPoint y: 271, distance: 80.3
click at [405, 271] on tr "加入 1147 接髮包卡(買一送一) 4000" at bounding box center [383, 270] width 272 height 15
click at [405, 271] on td "接髮包卡(買一送一)" at bounding box center [403, 270] width 148 height 15
drag, startPoint x: 324, startPoint y: 263, endPoint x: 393, endPoint y: 259, distance: 69.1
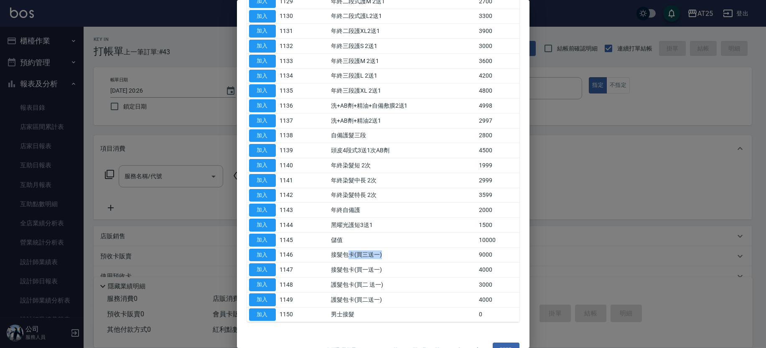
drag, startPoint x: 354, startPoint y: 251, endPoint x: 405, endPoint y: 257, distance: 51.4
click at [405, 257] on td "接髮包卡(買三送一)" at bounding box center [403, 255] width 148 height 15
click at [345, 256] on td "接髮包卡(買三送一)" at bounding box center [403, 255] width 148 height 15
drag, startPoint x: 328, startPoint y: 252, endPoint x: 394, endPoint y: 254, distance: 66.0
click at [394, 254] on tr "加入 1146 接髮包卡(買三送一) 9000" at bounding box center [383, 255] width 272 height 15
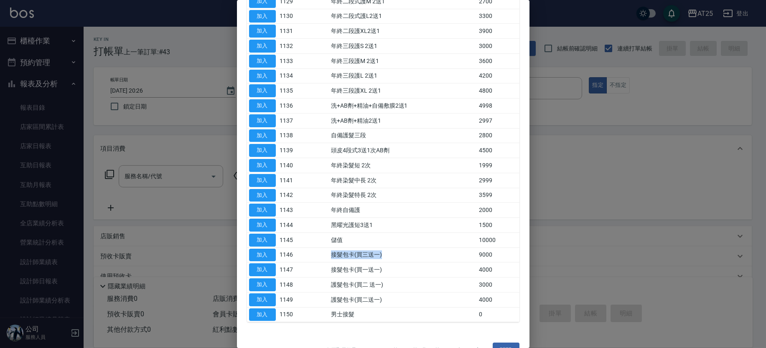
click at [394, 254] on td "接髮包卡(買三送一)" at bounding box center [403, 255] width 148 height 15
drag, startPoint x: 323, startPoint y: 262, endPoint x: 381, endPoint y: 266, distance: 57.8
click at [381, 266] on tr "加入 1147 接髮包卡(買一送一) 4000" at bounding box center [383, 270] width 272 height 15
click at [353, 252] on td "接髮包卡(買三送一)" at bounding box center [403, 255] width 148 height 15
click at [261, 253] on button "加入" at bounding box center [262, 255] width 27 height 13
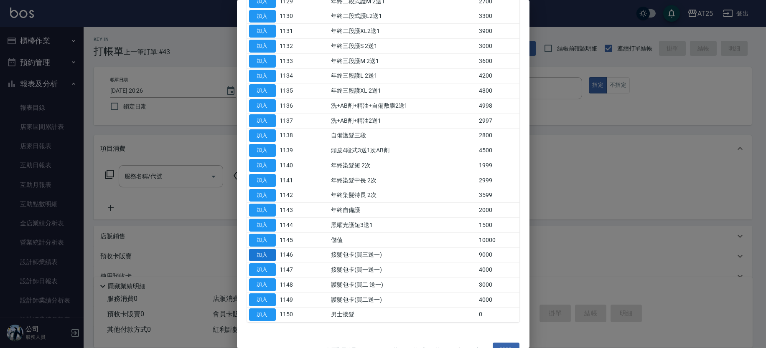
type input "接髮包卡(買三送一)(1146)"
type input "900"
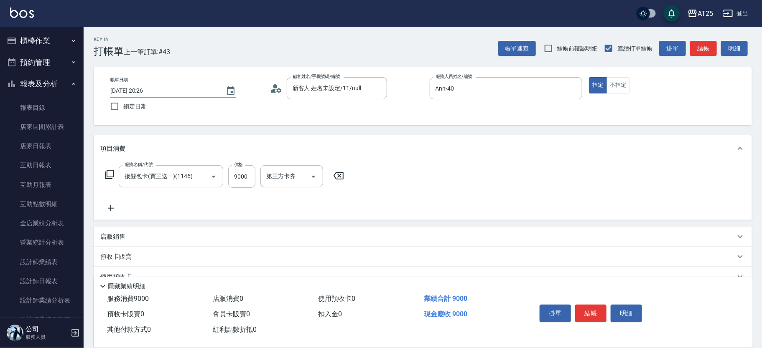
click at [117, 205] on icon at bounding box center [110, 208] width 21 height 10
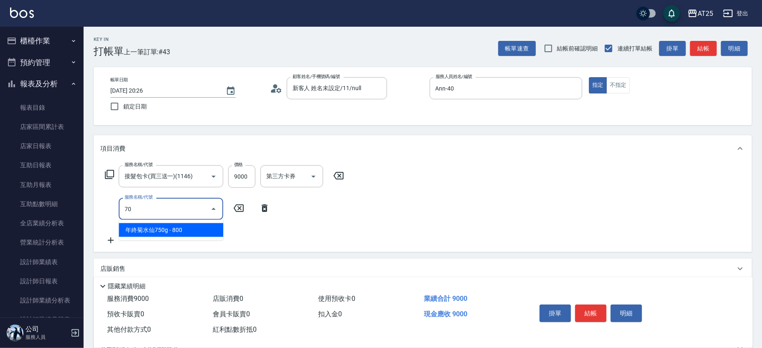
type input "705"
type input "1400"
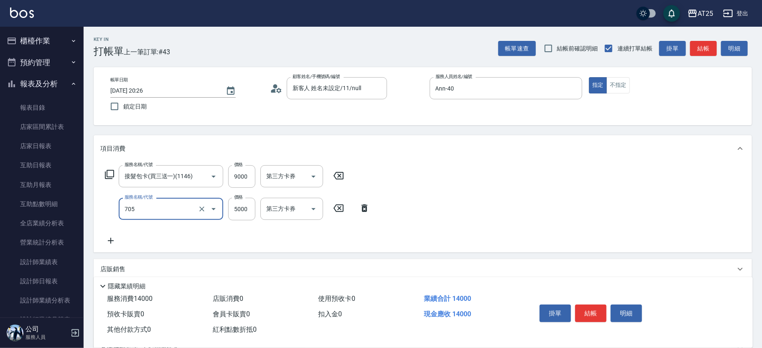
type input "新羽毛鉑金接髮調整(705)"
type input "900"
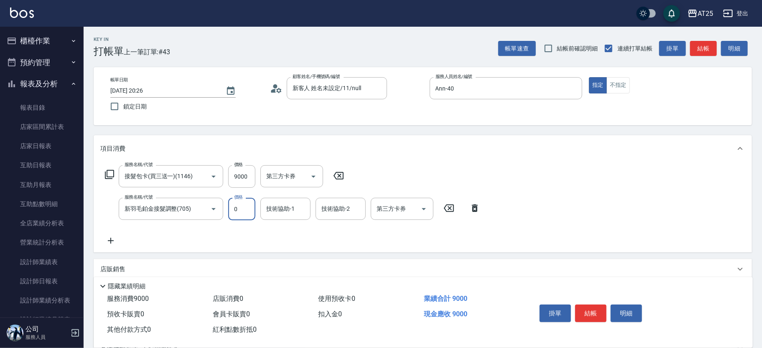
type input "0"
type input "Jessica-80"
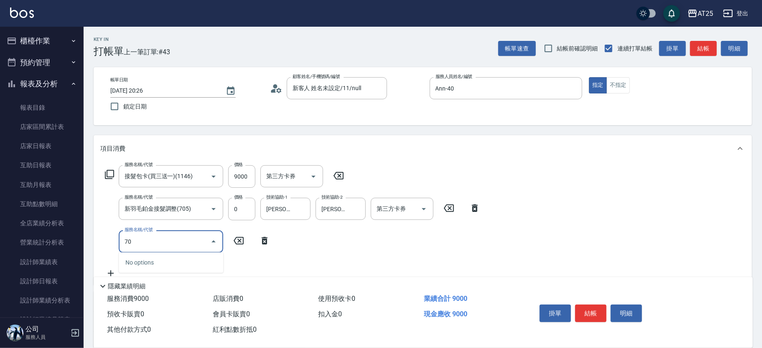
type input "705"
type input "1400"
type input "新羽毛鉑金接髮調整(705)"
type input "0"
type input "900"
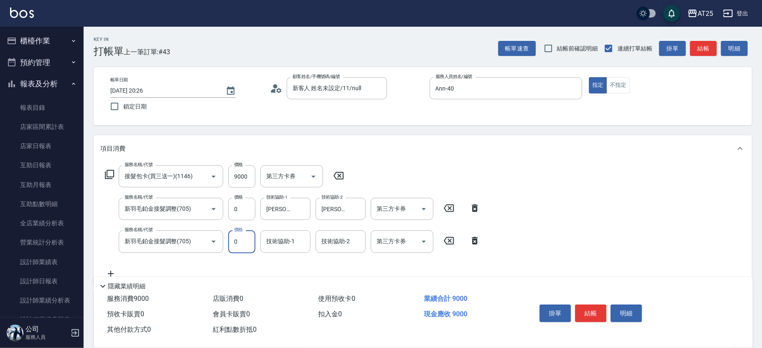
type input "0"
type input "7"
type input "Jessica-80"
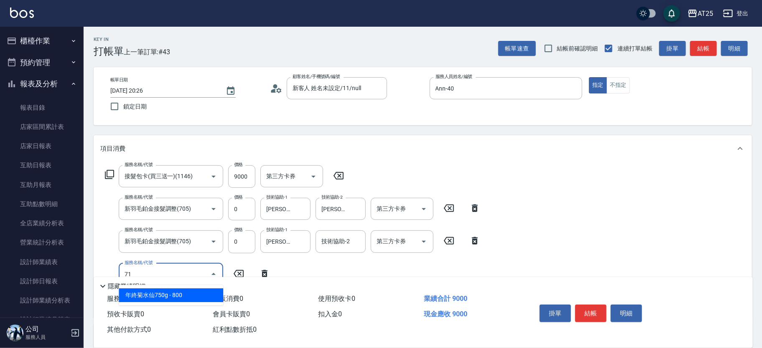
type input "714"
type input "1050"
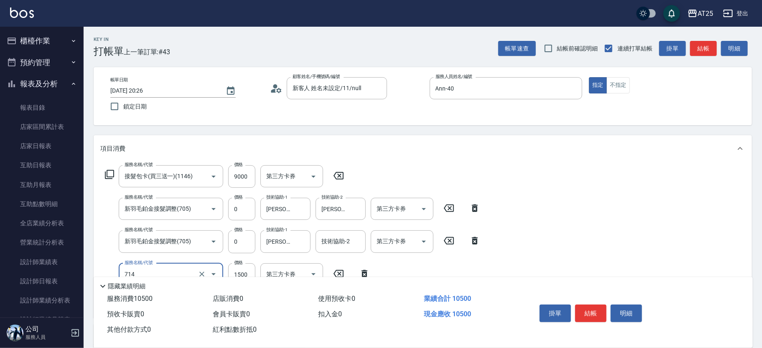
type input "拆(714)"
type input "900"
type input "0"
type input "Jessica-80"
type input "惠均-70"
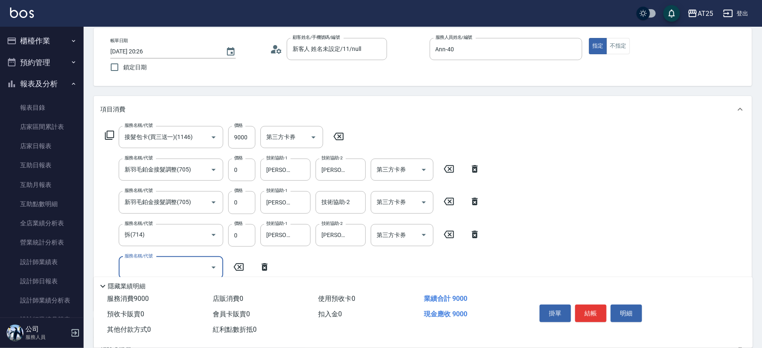
scroll to position [41, 0]
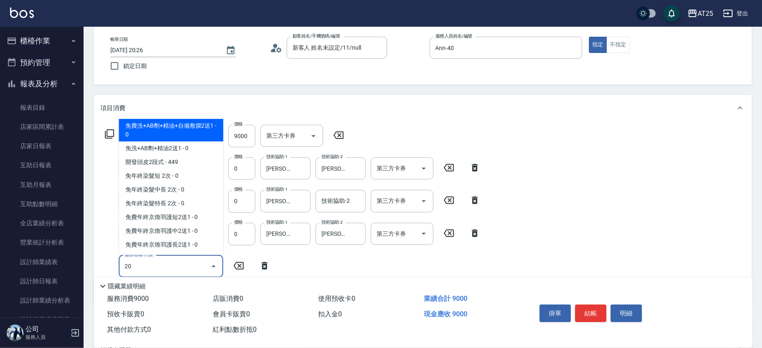
type input "201"
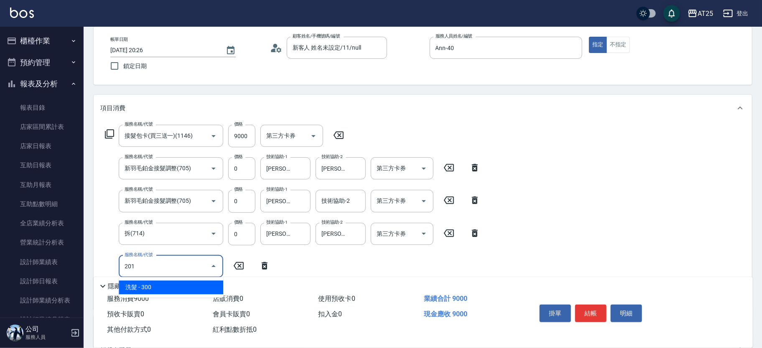
type input "930"
type input "洗髮(201)"
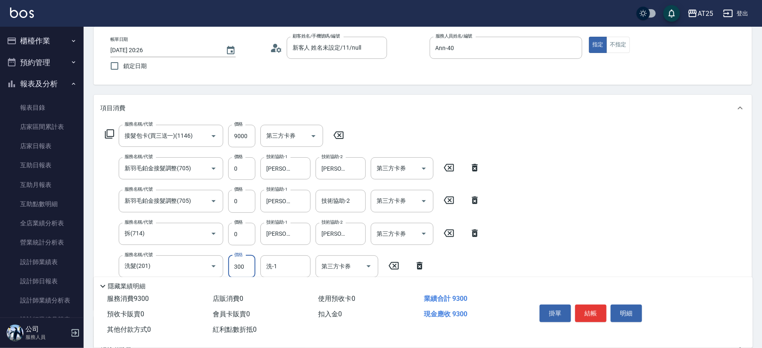
type input "0"
type input "900"
type input "0"
type input "惠均-70"
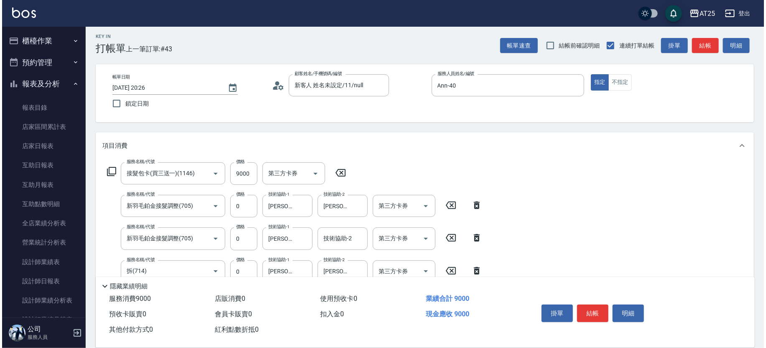
scroll to position [0, 0]
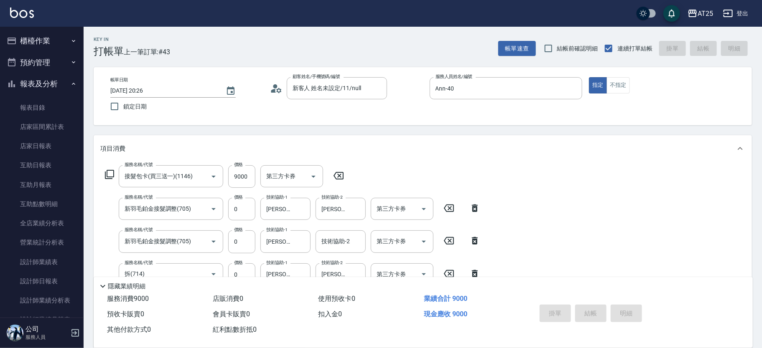
type input "2025/09/07 20:27"
type input "0"
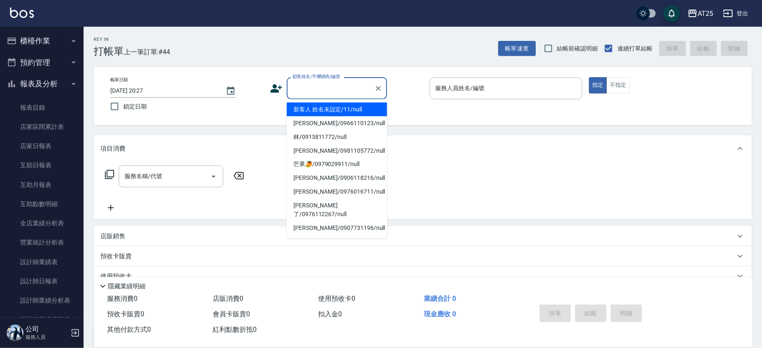
click at [315, 89] on input "顧客姓名/手機號碼/編號" at bounding box center [330, 88] width 80 height 15
click at [343, 107] on li "新客人 姓名未設定/11/null" at bounding box center [337, 110] width 100 height 14
type input "新客人 姓名未設定/11/null"
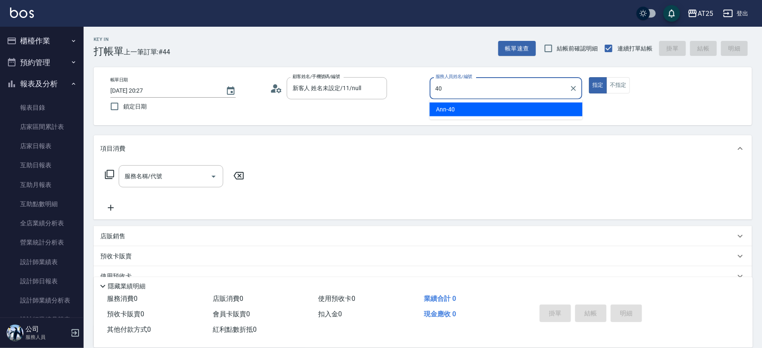
type input "Ann-40"
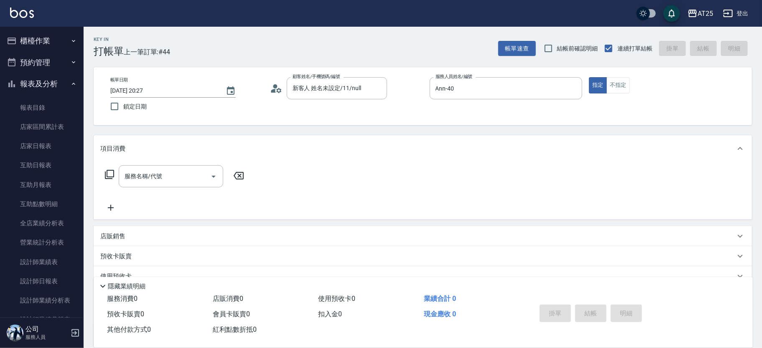
click at [107, 175] on icon at bounding box center [109, 174] width 9 height 9
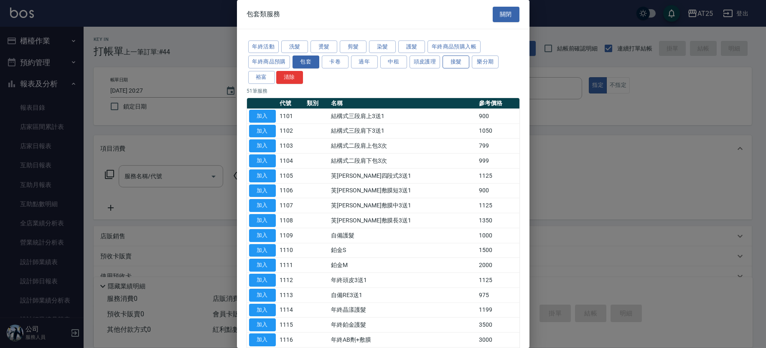
click at [467, 64] on button "接髮" at bounding box center [455, 62] width 27 height 13
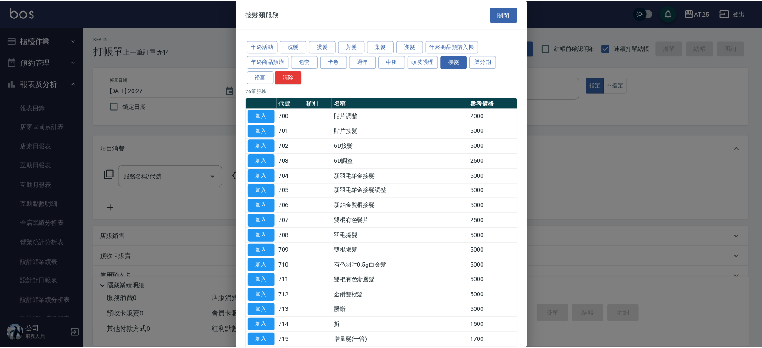
scroll to position [194, 0]
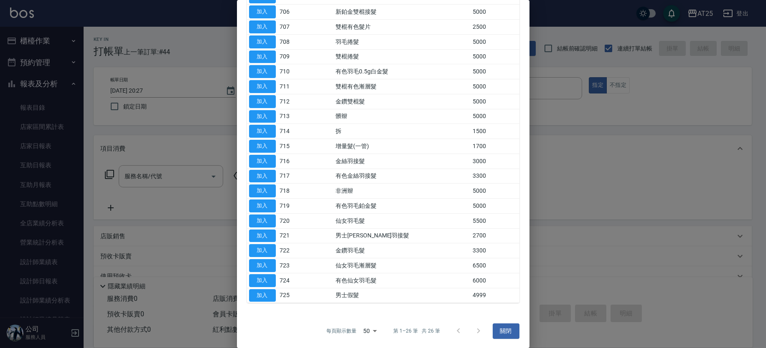
drag, startPoint x: 348, startPoint y: 248, endPoint x: 361, endPoint y: 248, distance: 12.5
click at [384, 248] on td "金鑽羽毛髮" at bounding box center [401, 251] width 137 height 15
click at [267, 246] on button "加入" at bounding box center [262, 250] width 27 height 13
type input "金鑽羽毛髮(722)"
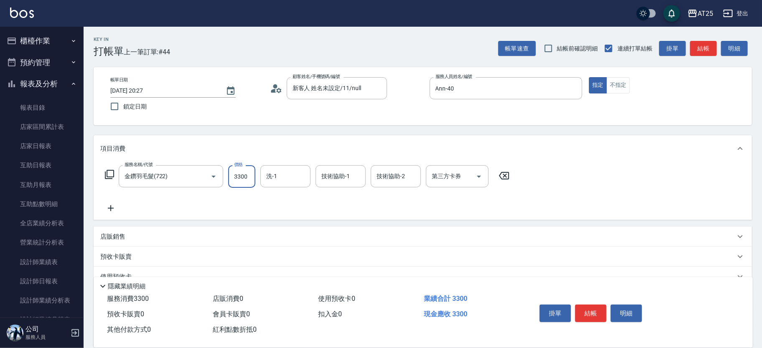
click at [235, 174] on input "3300" at bounding box center [241, 176] width 27 height 23
type input "0"
type input "13"
type input "10"
type input "136"
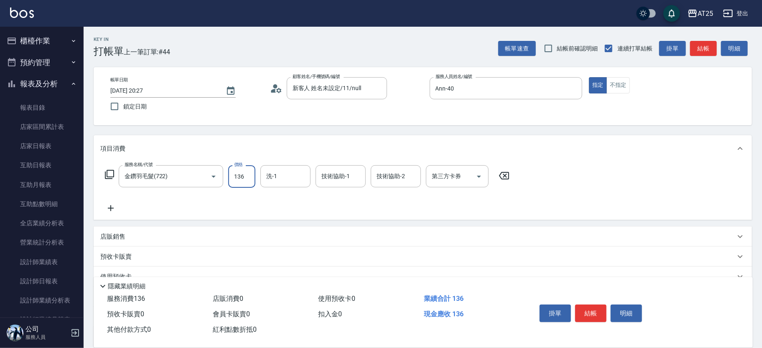
type input "130"
type input "1363"
type input "1360"
type input "13638"
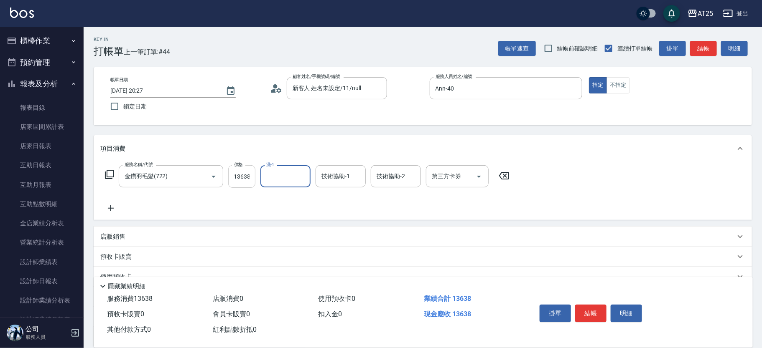
scroll to position [0, 0]
type input "惠均-70"
type input "Jessica-80"
type input "惠均-70"
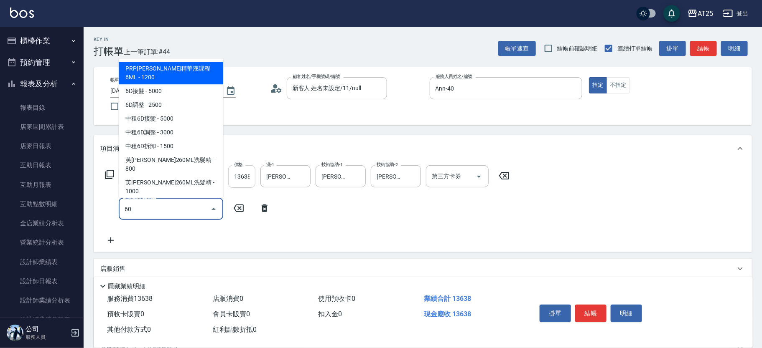
type input "601"
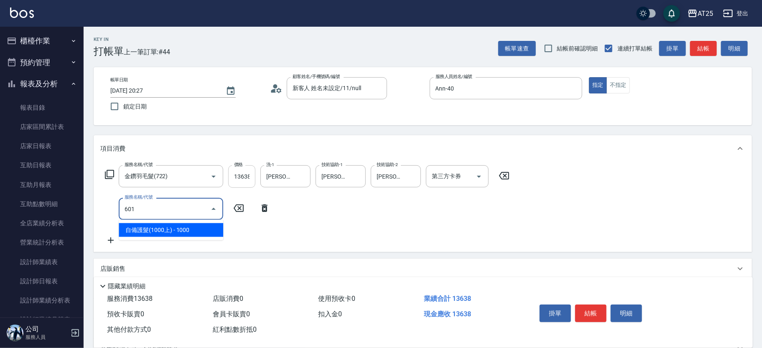
type input "1460"
type input "自備護髮(1000上)(601)"
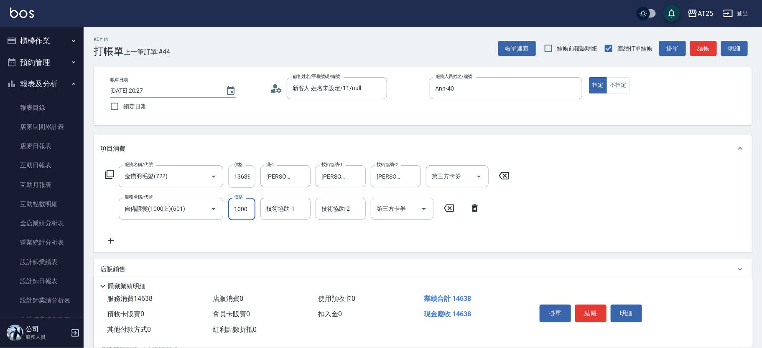
type input "1360"
type input "0"
type input "Jessica-80"
type input "惠均-70"
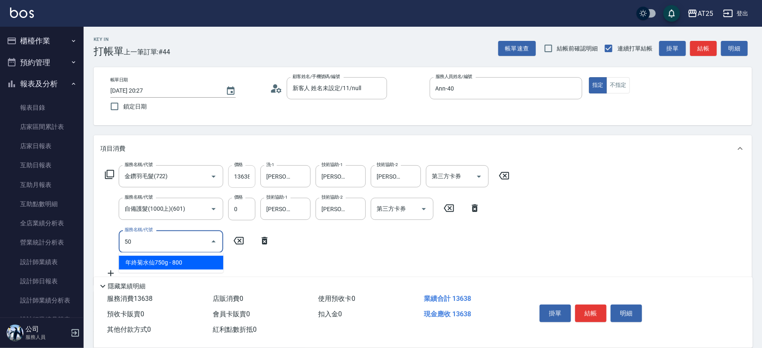
type input "501"
type input "1460"
type input "染髮(501)"
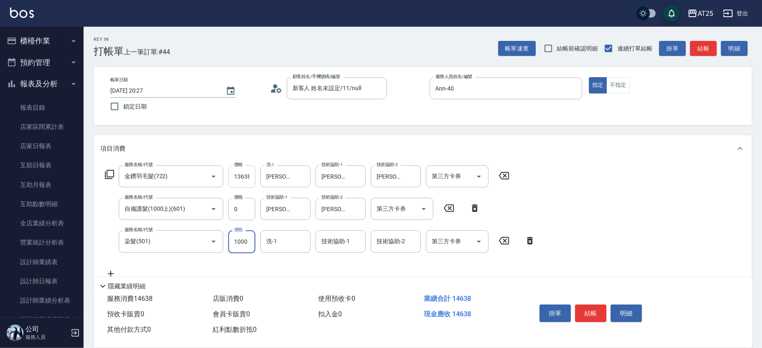
type input "0"
type input "1360"
type input "0"
type input "Jessica-80"
type input "惠均-70"
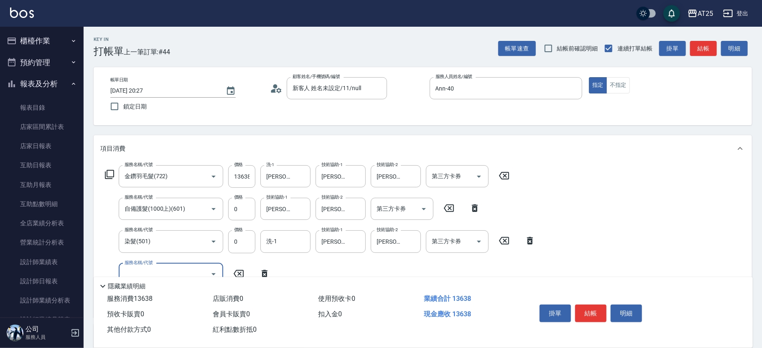
scroll to position [17, 0]
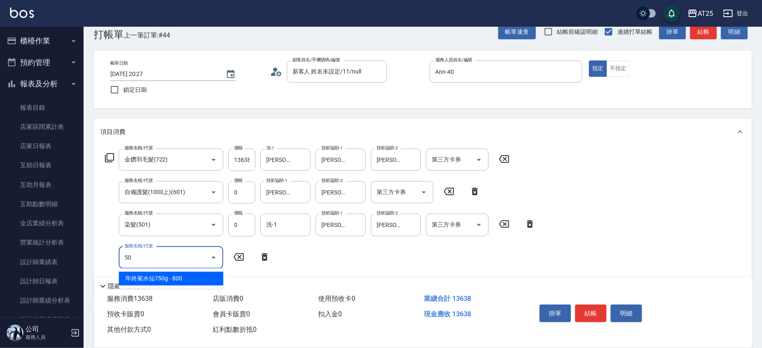
type input "502"
type input "1410"
type input "漂髮(502)"
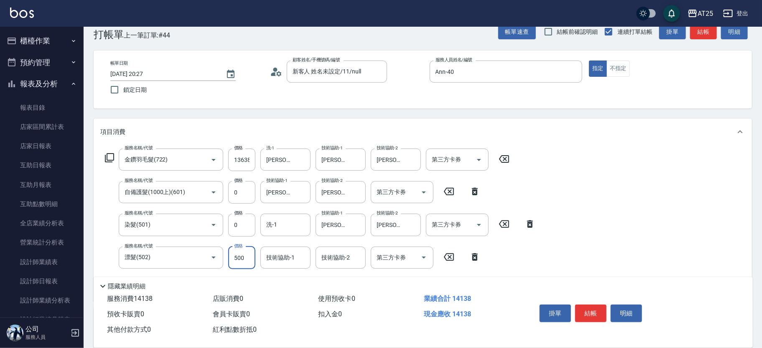
type input "0"
type input "1360"
type input "0"
type input "Jessica-80"
type input "惠均-70"
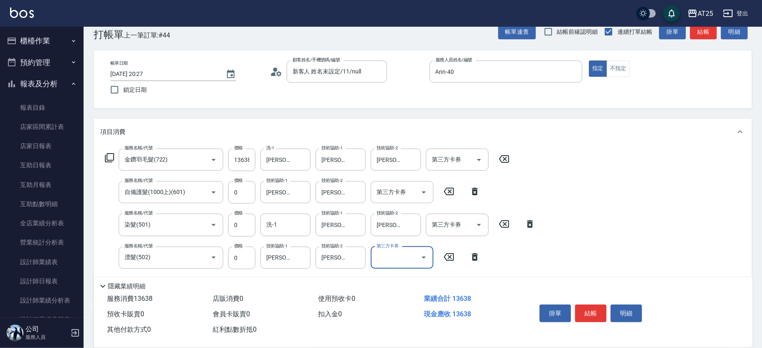
scroll to position [0, 0]
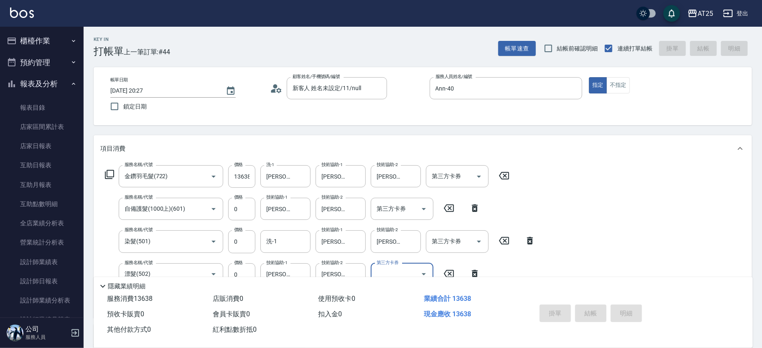
type input "2025/09/07 20:31"
type input "0"
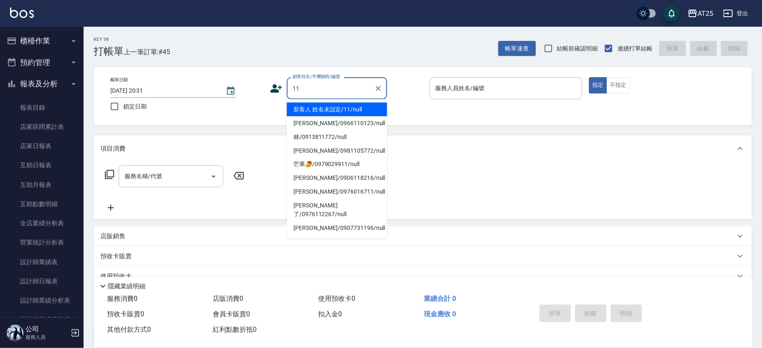
type input "新客人 姓名未設定/11/null"
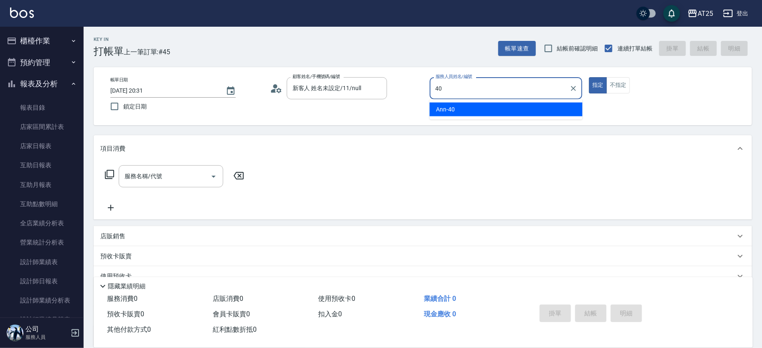
type input "Ann-40"
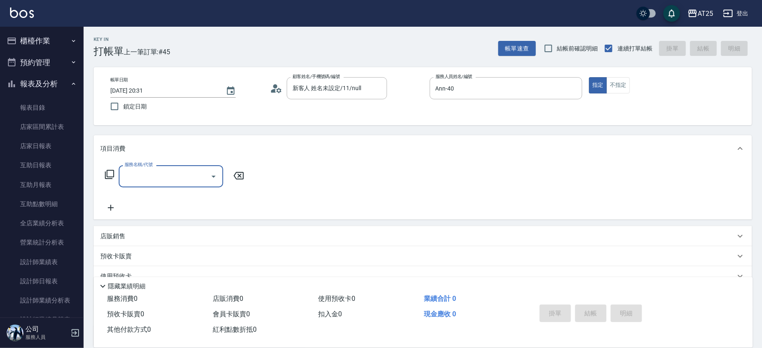
click at [160, 178] on input "服務名稱/代號" at bounding box center [164, 176] width 84 height 15
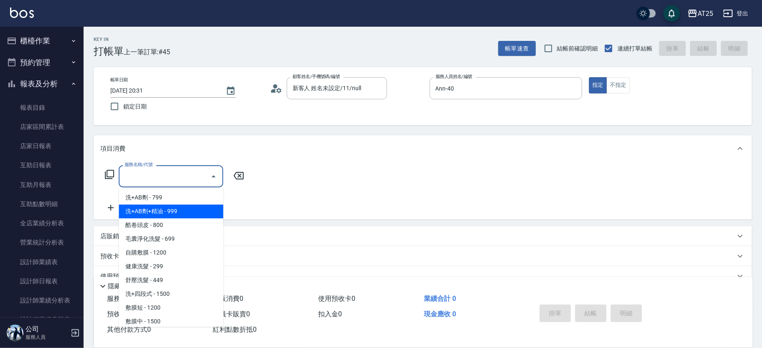
click at [183, 207] on span "洗+AB劑+精油 - 999" at bounding box center [171, 212] width 104 height 14
type input "洗+AB劑+精油(102)"
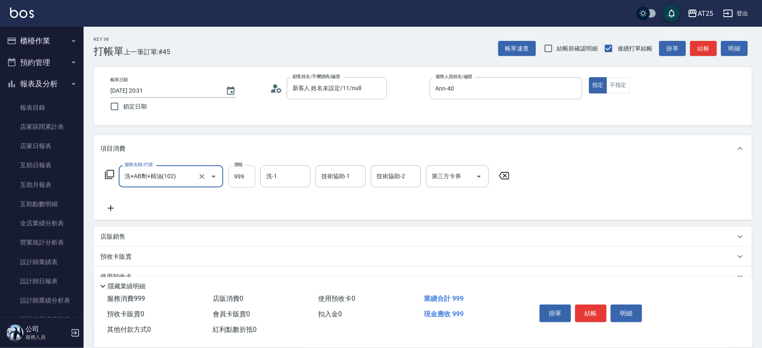
click at [252, 176] on input "999" at bounding box center [241, 176] width 27 height 23
type input "0"
type input "10"
type input "100"
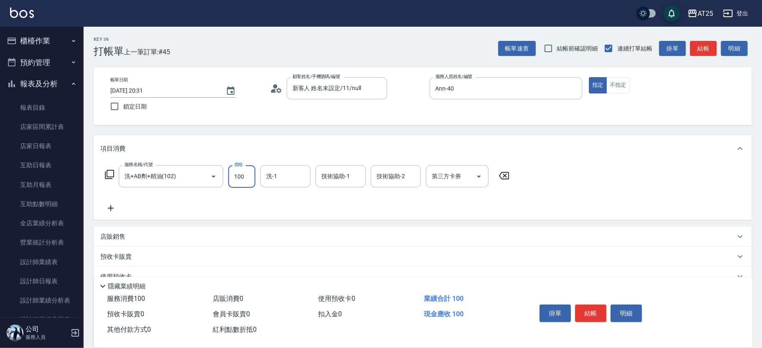
type input "100"
type input "1000"
type input "Jessica-80"
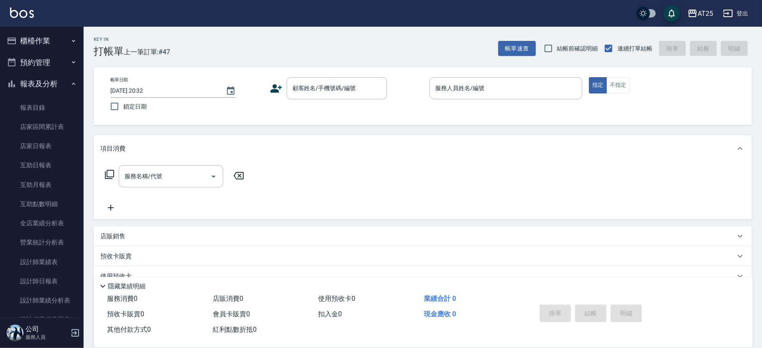
click at [333, 101] on div "帳單日期 2025/09/07 20:32 鎖定日期 顧客姓名/手機號碼/編號 顧客姓名/手機號碼/編號 服務人員姓名/編號 服務人員姓名/編號 指定 不指定" at bounding box center [423, 96] width 638 height 38
click at [335, 91] on input "顧客姓名/手機號碼/編號" at bounding box center [330, 88] width 80 height 15
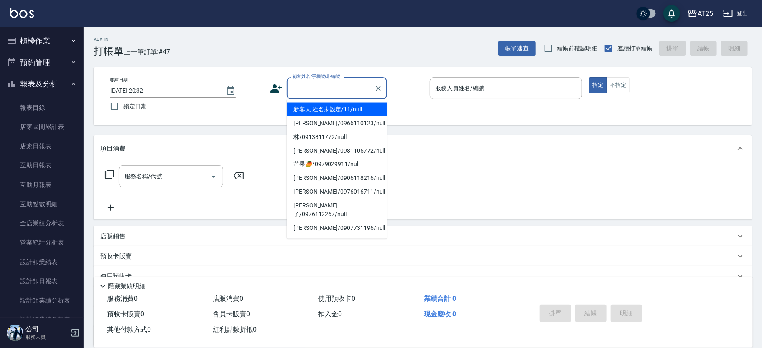
click at [346, 103] on li "新客人 姓名未設定/11/null" at bounding box center [337, 110] width 100 height 14
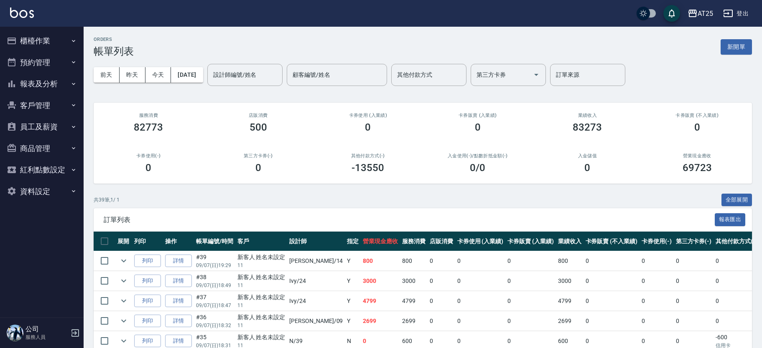
scroll to position [165, 0]
click at [614, 111] on div "業績收入 89552" at bounding box center [587, 123] width 110 height 41
click at [54, 88] on button "報表及分析" at bounding box center [41, 84] width 77 height 22
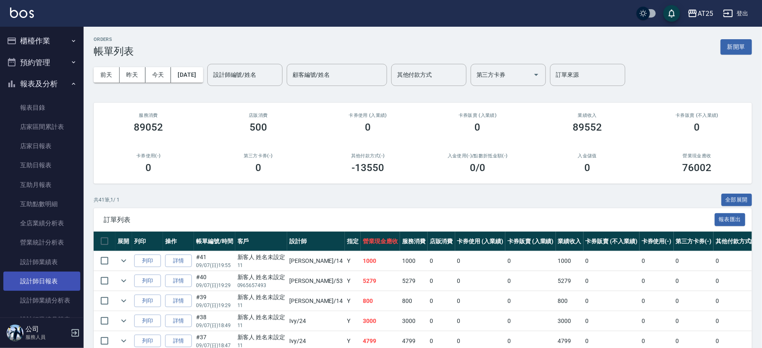
click at [52, 284] on link "設計師日報表" at bounding box center [41, 281] width 77 height 19
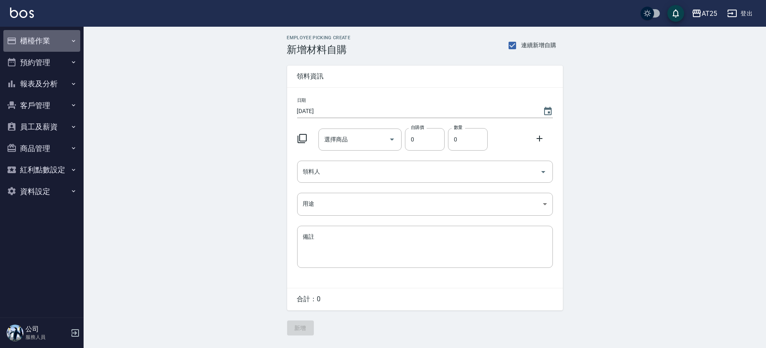
click at [30, 42] on button "櫃檯作業" at bounding box center [41, 41] width 77 height 22
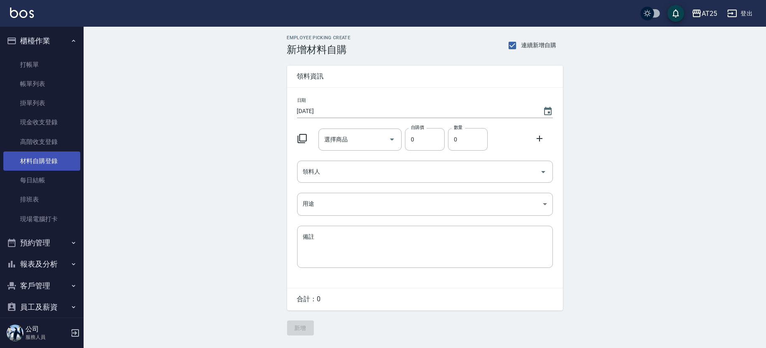
click at [55, 157] on link "材料自購登錄" at bounding box center [41, 161] width 77 height 19
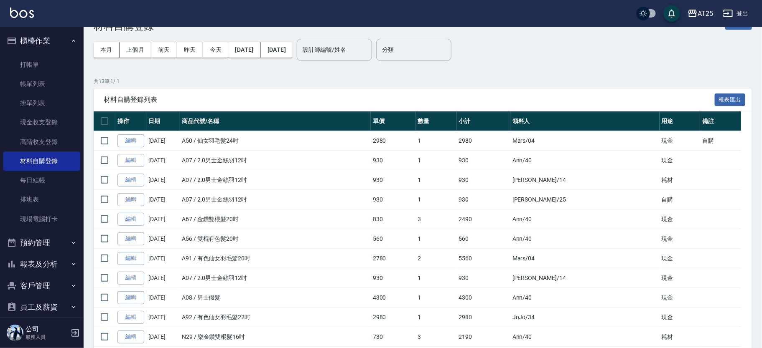
scroll to position [19, 0]
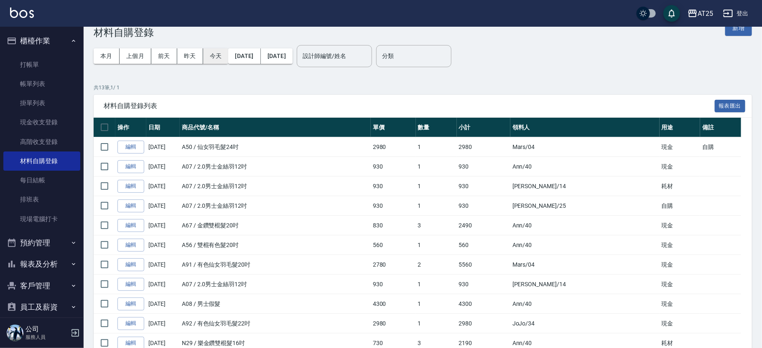
click at [208, 53] on button "今天" at bounding box center [215, 55] width 25 height 15
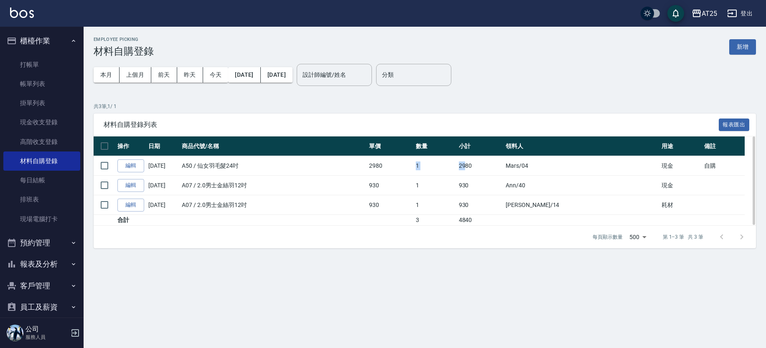
drag, startPoint x: 428, startPoint y: 171, endPoint x: 541, endPoint y: 175, distance: 113.3
click at [537, 175] on tr "編輯 09/07/2025 A50 / 仙女羽毛髮24吋 2980 1 2980 Mars /04 現金 自購" at bounding box center [425, 166] width 662 height 20
click at [504, 175] on td "2980" at bounding box center [480, 166] width 47 height 20
drag, startPoint x: 535, startPoint y: 196, endPoint x: 597, endPoint y: 199, distance: 62.4
click at [578, 198] on tr "編輯 09/07/2025 A07 / 2.0男士金絲羽12吋 930 1 930 Ken /14 耗材" at bounding box center [425, 206] width 662 height 20
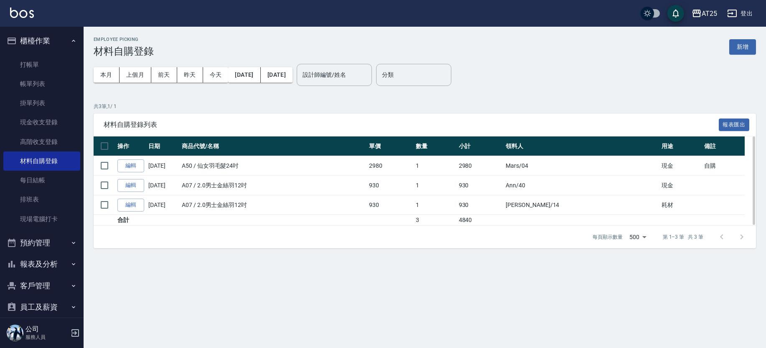
click at [597, 199] on td "Ken /14" at bounding box center [580, 206] width 155 height 20
drag, startPoint x: 600, startPoint y: 204, endPoint x: 560, endPoint y: 205, distance: 40.1
click at [560, 205] on td "Ken /14" at bounding box center [580, 206] width 155 height 20
drag, startPoint x: 594, startPoint y: 193, endPoint x: 572, endPoint y: 183, distance: 24.1
click at [576, 184] on td "Ann /40" at bounding box center [580, 186] width 155 height 20
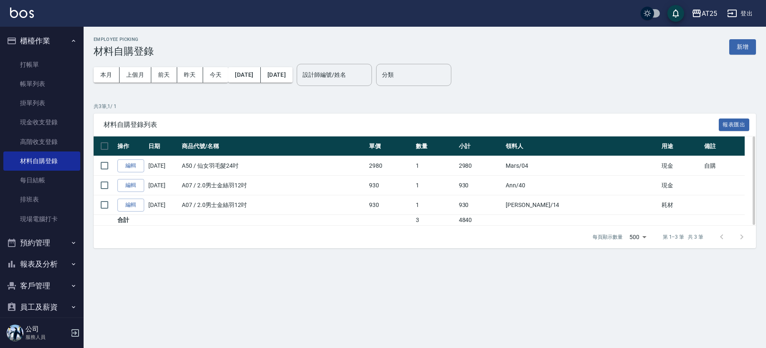
drag, startPoint x: 572, startPoint y: 183, endPoint x: 543, endPoint y: 182, distance: 29.3
click at [571, 183] on td "Ann /40" at bounding box center [580, 186] width 155 height 20
click at [745, 50] on button "新增" at bounding box center [742, 46] width 27 height 15
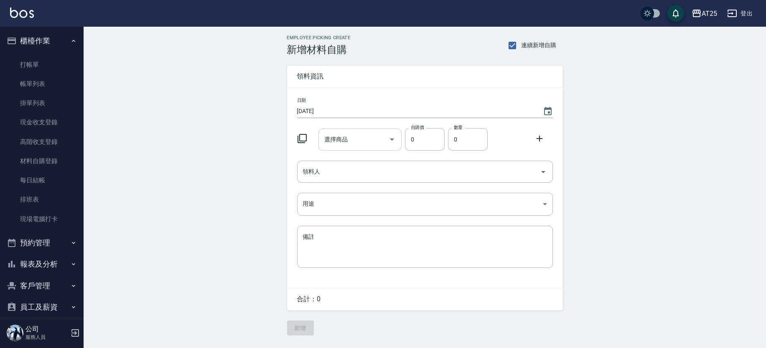
click at [340, 147] on div "選擇商品" at bounding box center [359, 140] width 83 height 22
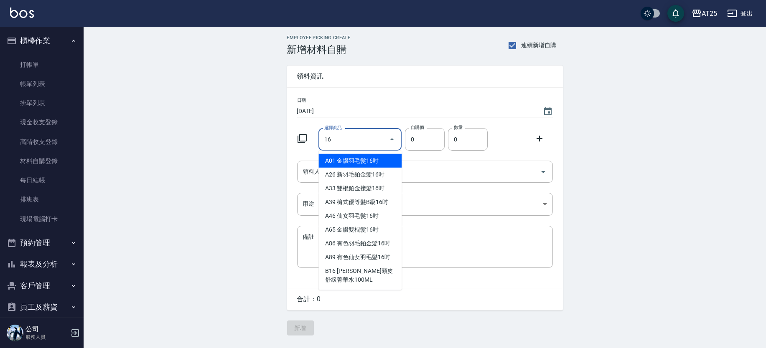
click at [361, 157] on li "A01 金鑽羽毛髮16吋" at bounding box center [359, 161] width 83 height 14
type input "金鑽羽毛髮16吋"
type input "1380"
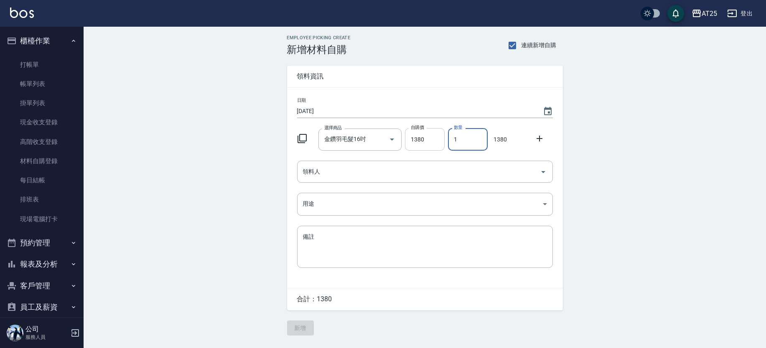
drag, startPoint x: 472, startPoint y: 146, endPoint x: 423, endPoint y: 143, distance: 48.9
click at [423, 143] on div "選擇商品 金鑽羽毛髮16吋 選擇商品 自購價 1380 自購價 數量 1 數量 1380" at bounding box center [423, 138] width 259 height 26
type input "2"
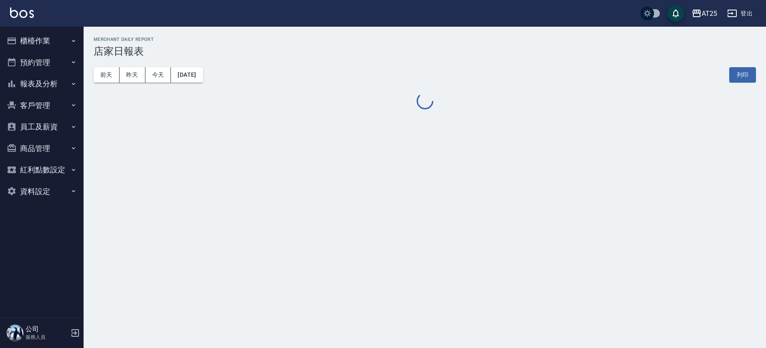
drag, startPoint x: 765, startPoint y: 55, endPoint x: 765, endPoint y: 91, distance: 35.9
click at [765, 91] on div "AT25 [DATE] 店家日報表 列印時間： [DATE][PHONE_NUMBER]:33 Merchant Daily Report 店家日報表 [DA…" at bounding box center [425, 74] width 682 height 94
drag, startPoint x: 765, startPoint y: 62, endPoint x: 765, endPoint y: 72, distance: 9.6
click at [765, 90] on html "AT25 登出 櫃檯作業 打帳單 帳單列表 掛單列表 現金收支登錄 高階收支登錄 材料自購登錄 每日結帳 排班表 現場電腦打卡 預約管理 預約管理 單日預約紀…" at bounding box center [383, 174] width 766 height 348
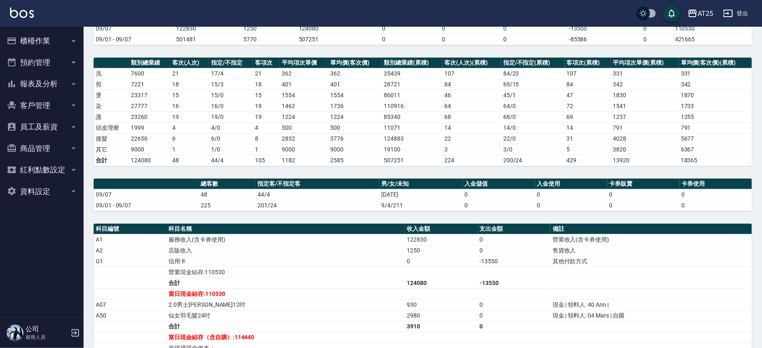
scroll to position [85, 0]
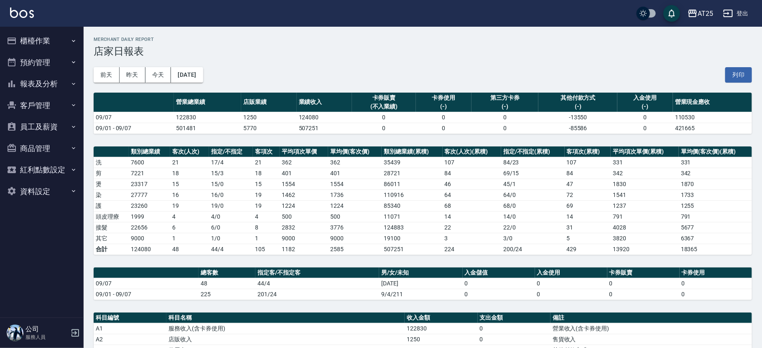
click at [35, 76] on button "報表及分析" at bounding box center [41, 84] width 77 height 22
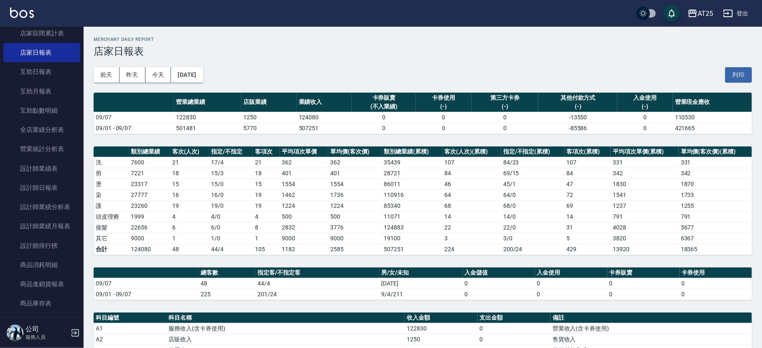
scroll to position [95, 0]
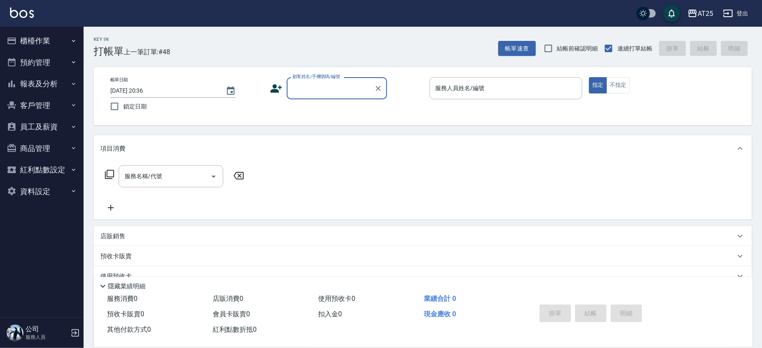
click at [68, 34] on button "櫃檯作業" at bounding box center [41, 41] width 77 height 22
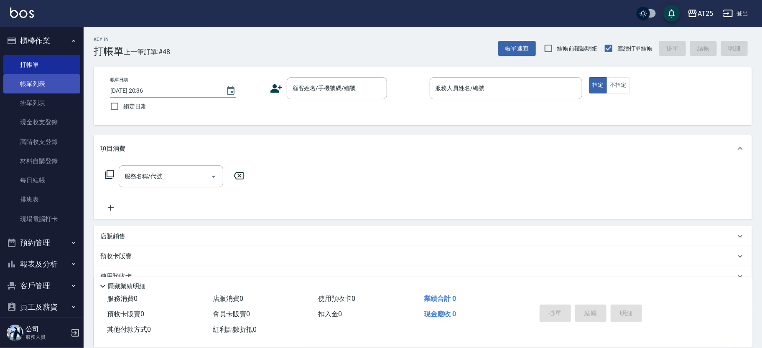
click at [63, 80] on link "帳單列表" at bounding box center [41, 83] width 77 height 19
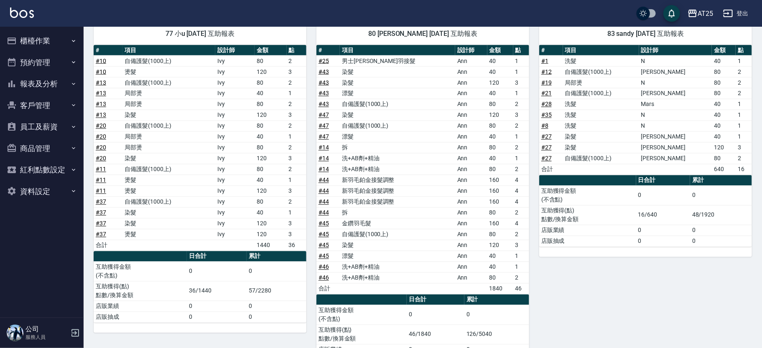
scroll to position [756, 0]
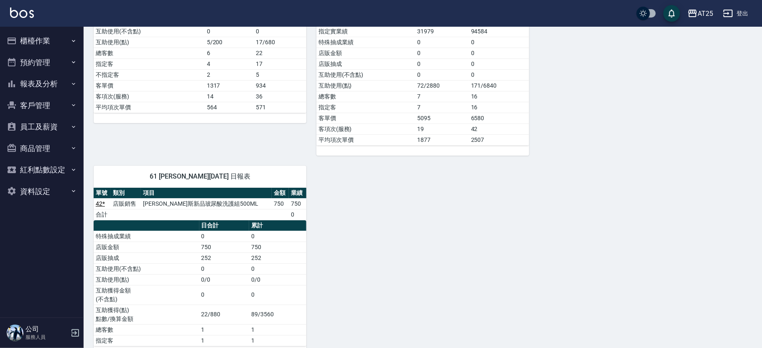
scroll to position [1469, 0]
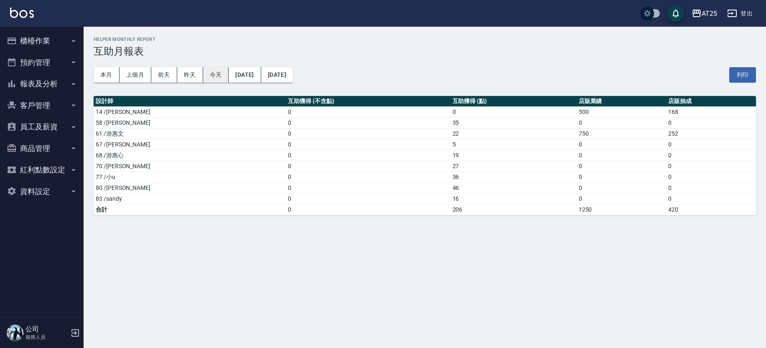
click at [209, 74] on button "今天" at bounding box center [216, 74] width 26 height 15
drag, startPoint x: 451, startPoint y: 126, endPoint x: 297, endPoint y: 125, distance: 153.7
click at [297, 125] on tr "58 /[PERSON_NAME] 0 35 0 0" at bounding box center [425, 122] width 662 height 11
drag, startPoint x: 448, startPoint y: 178, endPoint x: 489, endPoint y: 185, distance: 41.5
click at [489, 185] on tbody "14 /[PERSON_NAME] 0 0 500 168 58 /小宇 0 35 0 0 61 /[PERSON_NAME]0 22 750 252 67 …" at bounding box center [425, 161] width 662 height 109
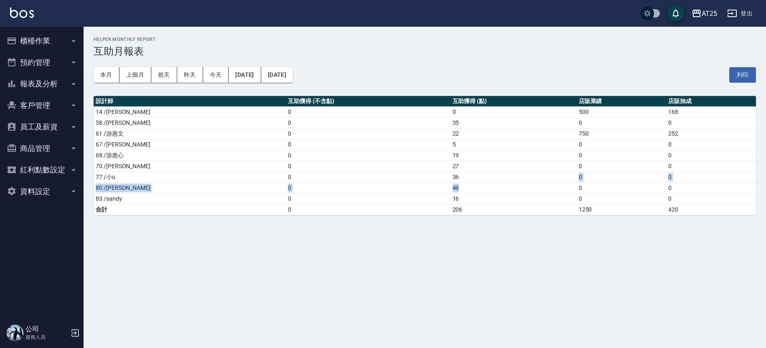
click at [489, 185] on td "46" at bounding box center [513, 188] width 126 height 11
drag, startPoint x: 434, startPoint y: 124, endPoint x: 427, endPoint y: 150, distance: 26.1
click at [450, 126] on td "35" at bounding box center [513, 122] width 126 height 11
drag, startPoint x: 422, startPoint y: 175, endPoint x: 407, endPoint y: 176, distance: 14.6
click at [407, 176] on tr "77 /小u 0 36 0 0" at bounding box center [425, 177] width 662 height 11
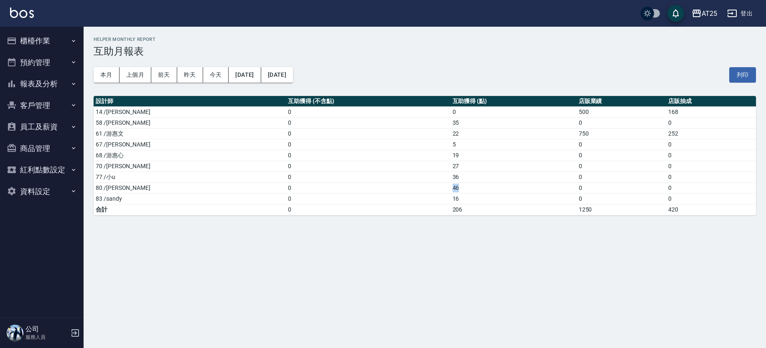
drag, startPoint x: 411, startPoint y: 190, endPoint x: 421, endPoint y: 186, distance: 11.1
click at [450, 187] on td "46" at bounding box center [513, 188] width 126 height 11
drag, startPoint x: 403, startPoint y: 176, endPoint x: 423, endPoint y: 177, distance: 20.1
click at [423, 177] on tr "77 /小u 0 36 0 0" at bounding box center [425, 177] width 662 height 11
drag, startPoint x: 437, startPoint y: 128, endPoint x: 327, endPoint y: 111, distance: 111.2
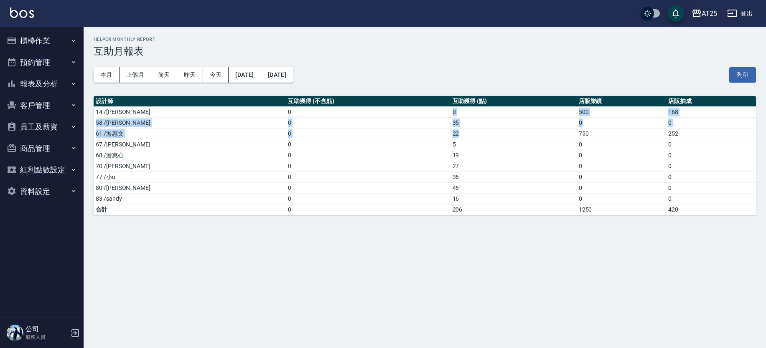
click at [327, 111] on tbody "14 /[PERSON_NAME] 0 0 500 168 58 /小宇 0 35 0 0 61 /[PERSON_NAME]0 22 750 252 67 …" at bounding box center [425, 161] width 662 height 109
click at [460, 190] on td "46" at bounding box center [513, 188] width 126 height 11
click at [450, 184] on td "46" at bounding box center [513, 188] width 126 height 11
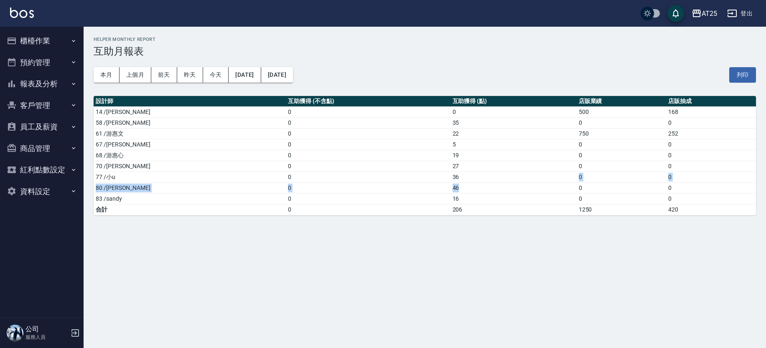
drag, startPoint x: 446, startPoint y: 182, endPoint x: 424, endPoint y: 179, distance: 22.4
click at [424, 179] on tbody "14 /[PERSON_NAME] 0 0 500 168 58 /小宇 0 35 0 0 61 /[PERSON_NAME]0 22 750 252 67 …" at bounding box center [425, 161] width 662 height 109
click at [450, 175] on td "36" at bounding box center [513, 177] width 126 height 11
drag, startPoint x: 137, startPoint y: 164, endPoint x: 412, endPoint y: 171, distance: 275.4
click at [412, 171] on tbody "14 /[PERSON_NAME] 0 0 500 168 58 /小宇 0 35 0 0 61 /[PERSON_NAME]0 22 750 252 67 …" at bounding box center [425, 161] width 662 height 109
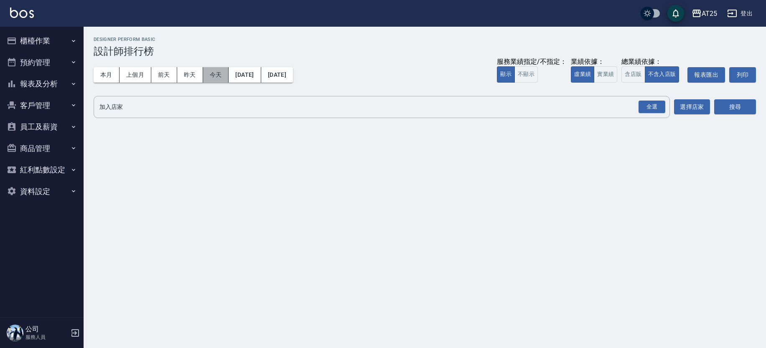
click at [209, 78] on button "今天" at bounding box center [216, 74] width 26 height 15
click at [615, 74] on button "實業績" at bounding box center [605, 74] width 23 height 16
click at [647, 106] on div "全選" at bounding box center [651, 107] width 27 height 13
click at [738, 105] on button "搜尋" at bounding box center [735, 107] width 42 height 15
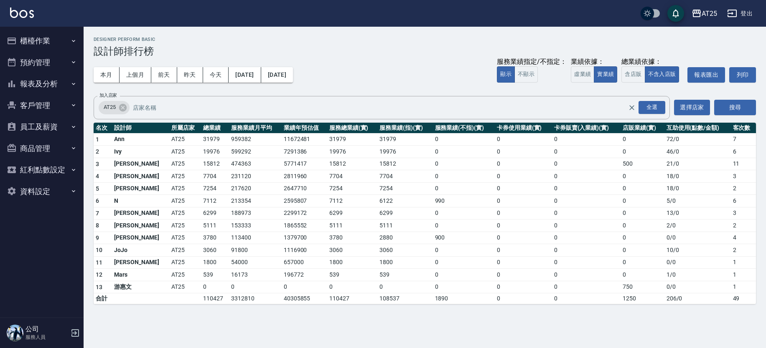
click at [76, 35] on button "櫃檯作業" at bounding box center [41, 41] width 77 height 22
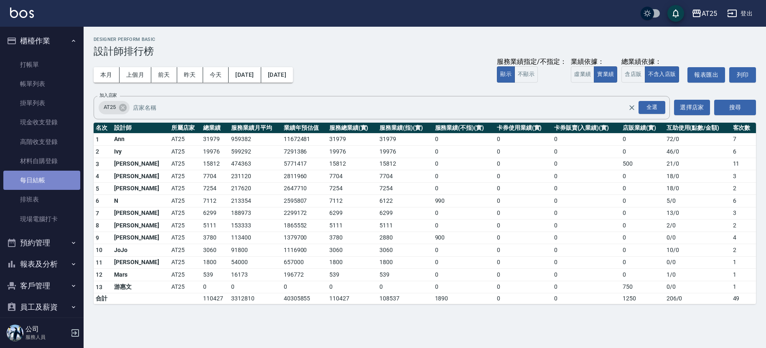
click at [52, 173] on link "每日結帳" at bounding box center [41, 180] width 77 height 19
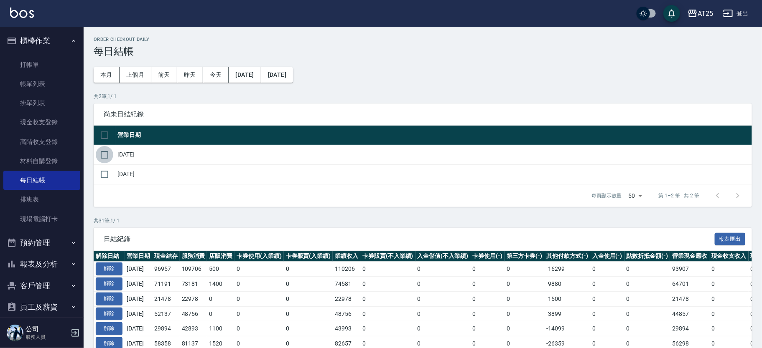
click at [104, 156] on input "checkbox" at bounding box center [105, 155] width 18 height 18
checkbox input "true"
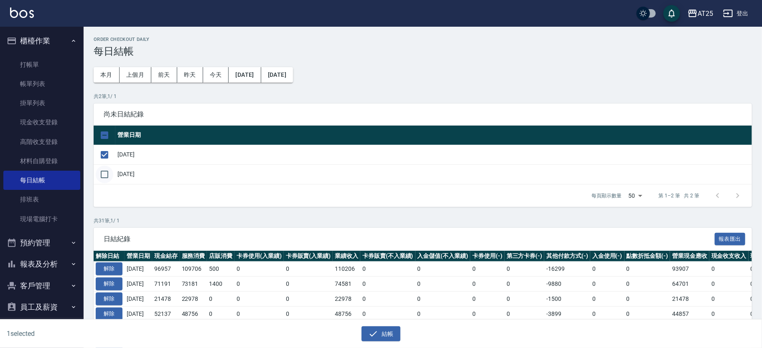
click at [100, 171] on input "checkbox" at bounding box center [105, 175] width 18 height 18
checkbox input "true"
click at [374, 329] on icon "button" at bounding box center [373, 334] width 10 height 10
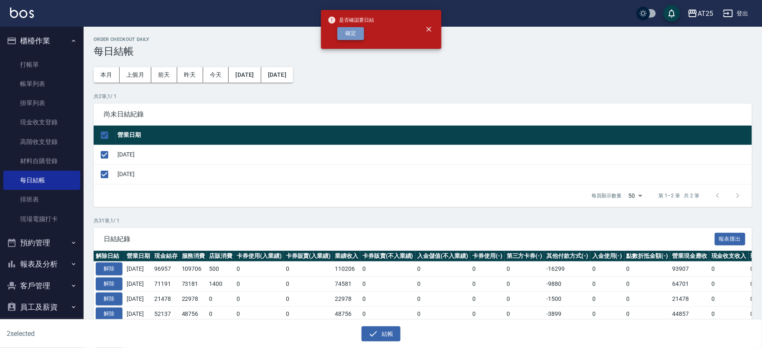
click at [357, 30] on button "確定" at bounding box center [350, 33] width 27 height 13
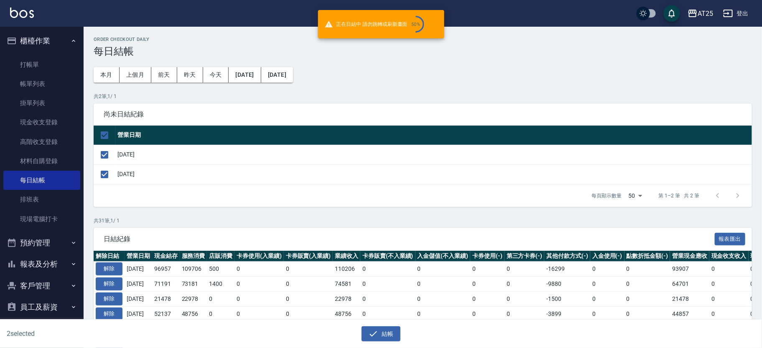
checkbox input "false"
